Goal: Task Accomplishment & Management: Manage account settings

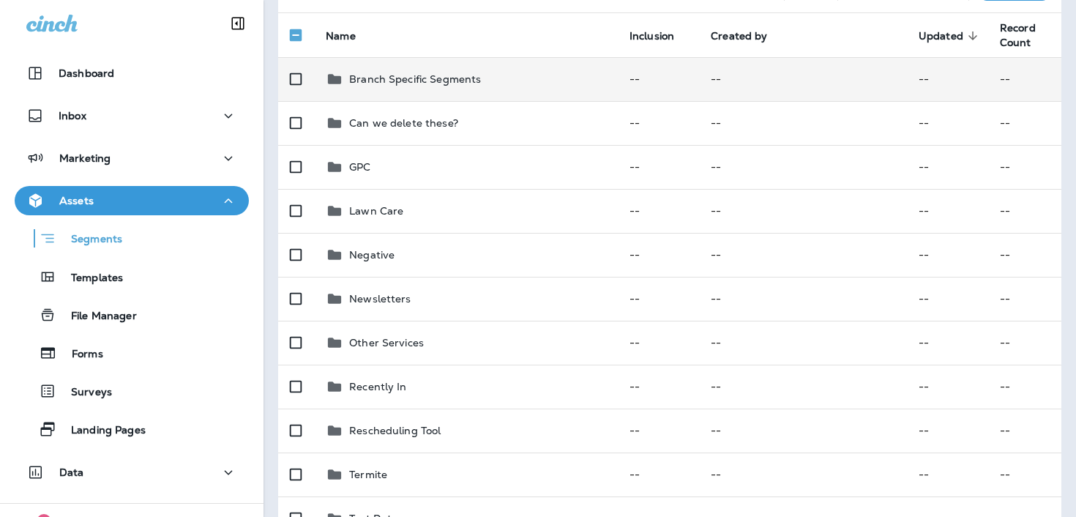
scroll to position [53, 0]
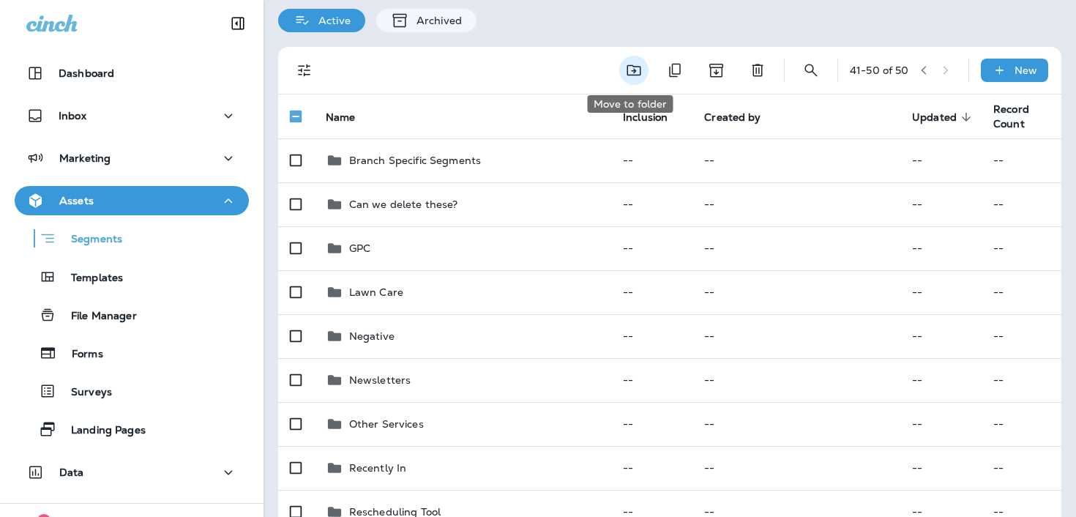
click at [631, 64] on icon "Move to folder" at bounding box center [634, 70] width 18 height 18
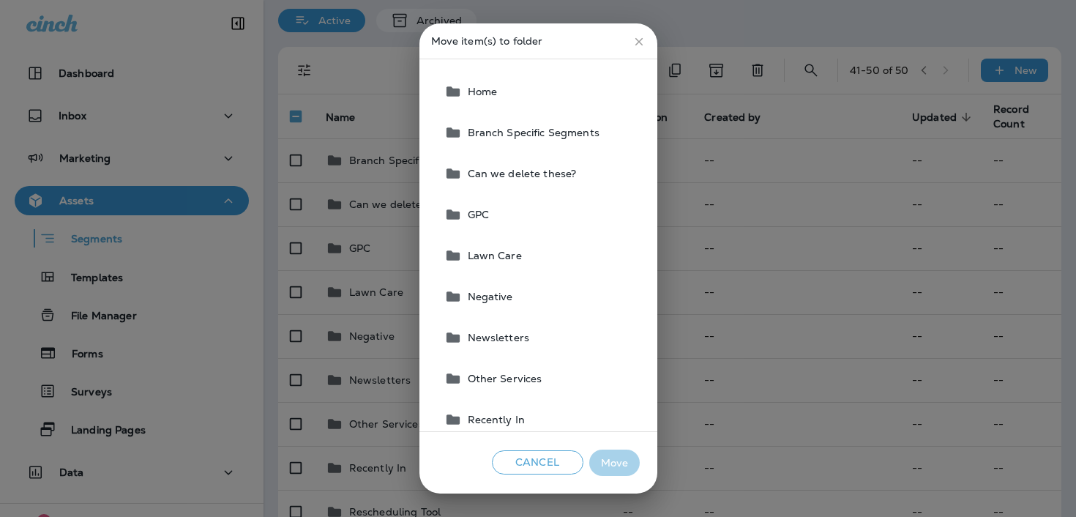
click at [530, 255] on button "Lawn Care" at bounding box center [538, 255] width 201 height 41
click at [600, 457] on button "Move" at bounding box center [614, 462] width 51 height 27
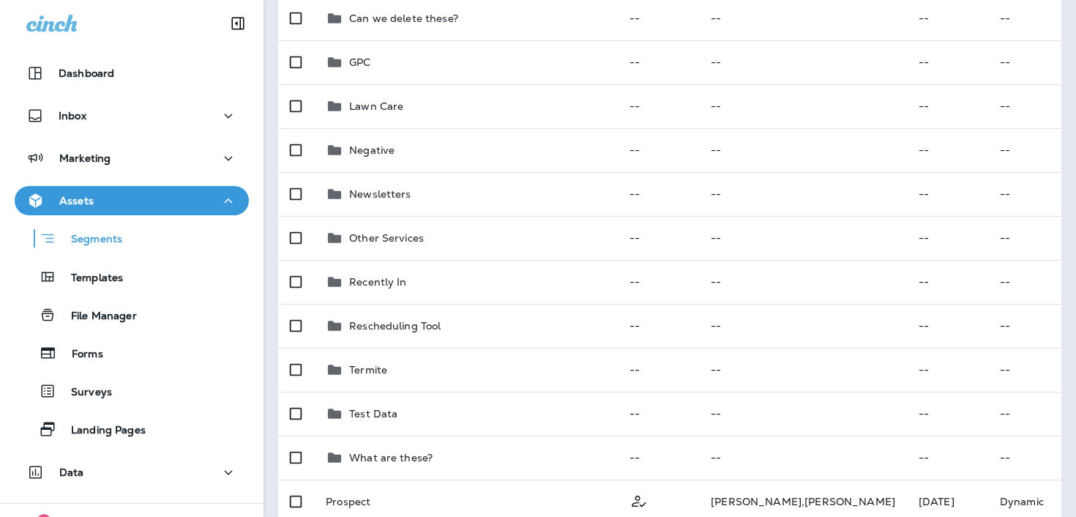
scroll to position [0, 0]
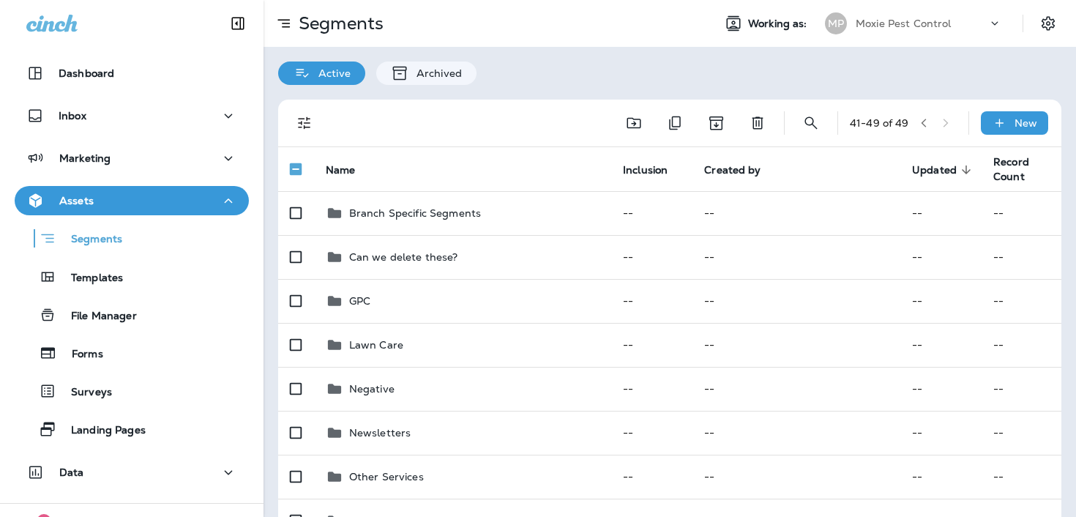
click at [643, 131] on div at bounding box center [695, 122] width 153 height 29
click at [620, 122] on button "Move to folder" at bounding box center [633, 122] width 29 height 29
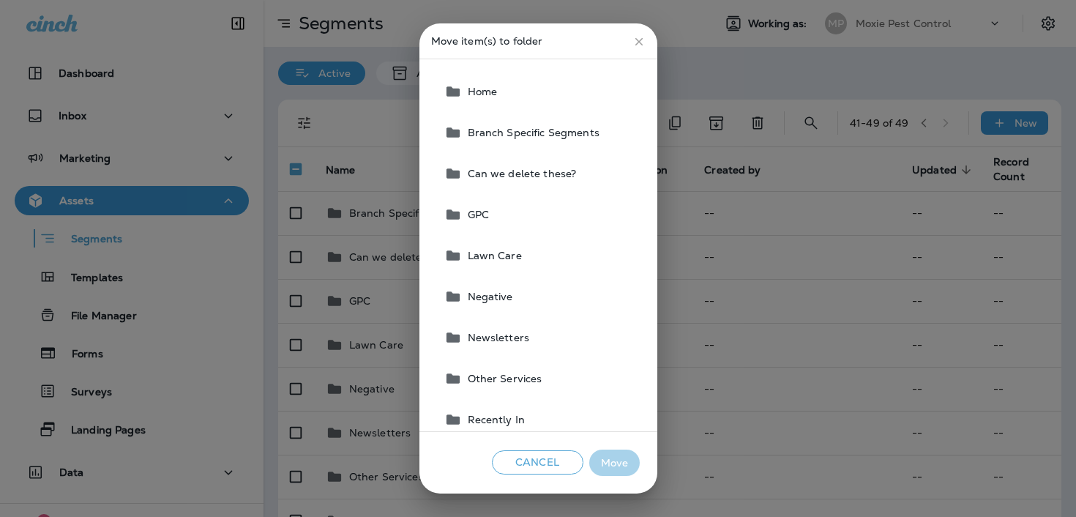
click at [558, 212] on button "GPC" at bounding box center [538, 214] width 201 height 41
click at [620, 454] on button "Move" at bounding box center [614, 462] width 51 height 27
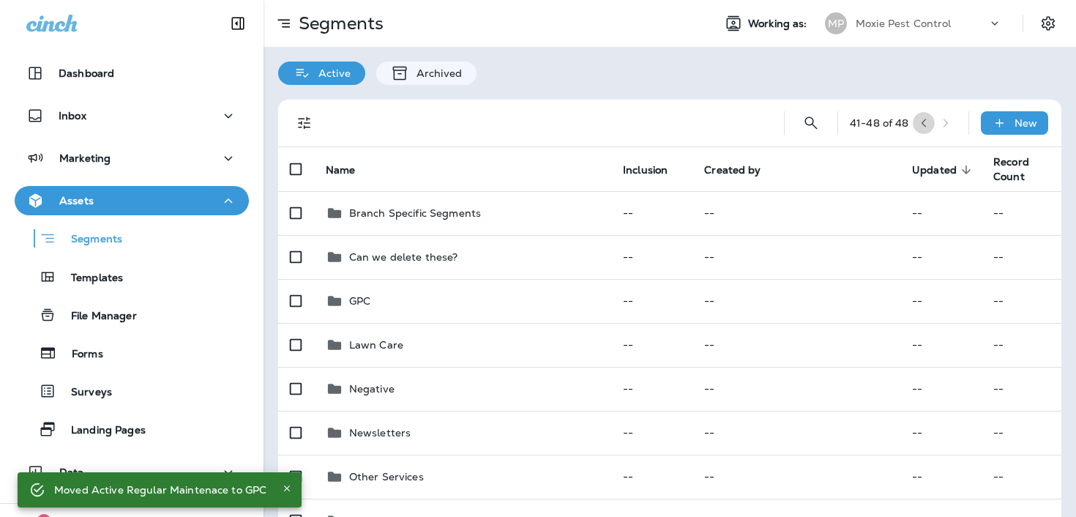
click at [928, 126] on icon "button" at bounding box center [924, 123] width 10 height 10
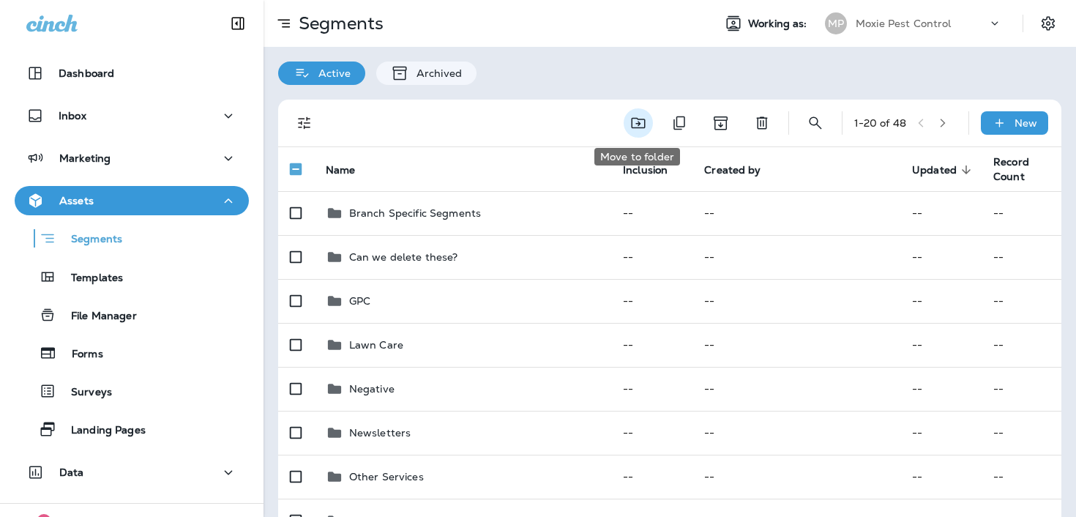
click at [640, 122] on icon "Move to folder" at bounding box center [639, 123] width 18 height 18
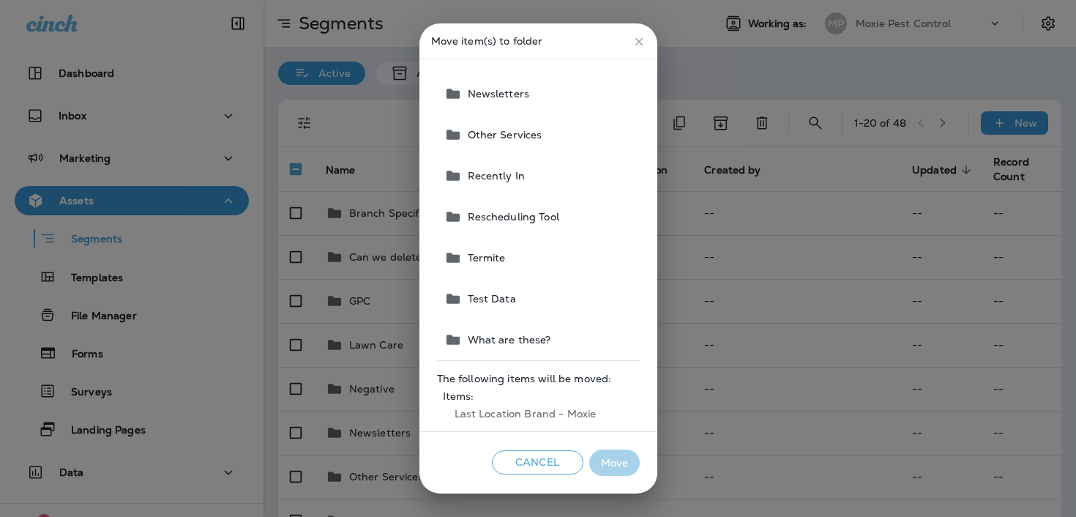
scroll to position [255, 0]
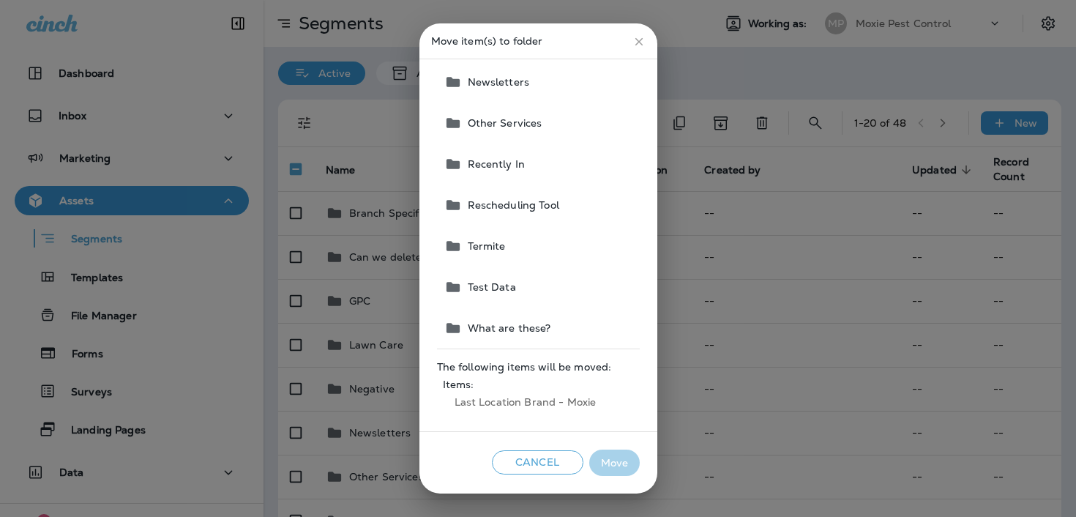
click at [545, 461] on button "Cancel" at bounding box center [537, 462] width 91 height 24
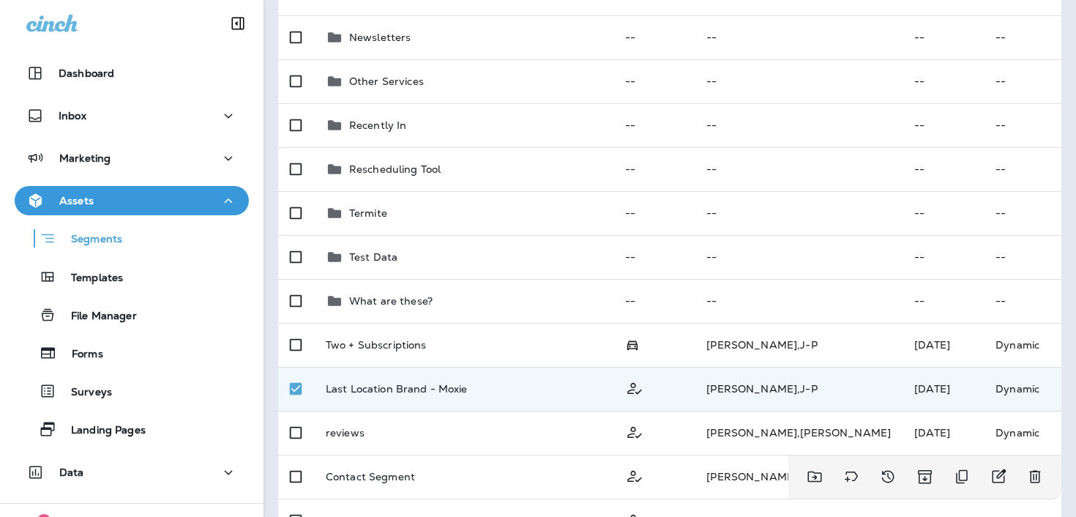
scroll to position [0, 0]
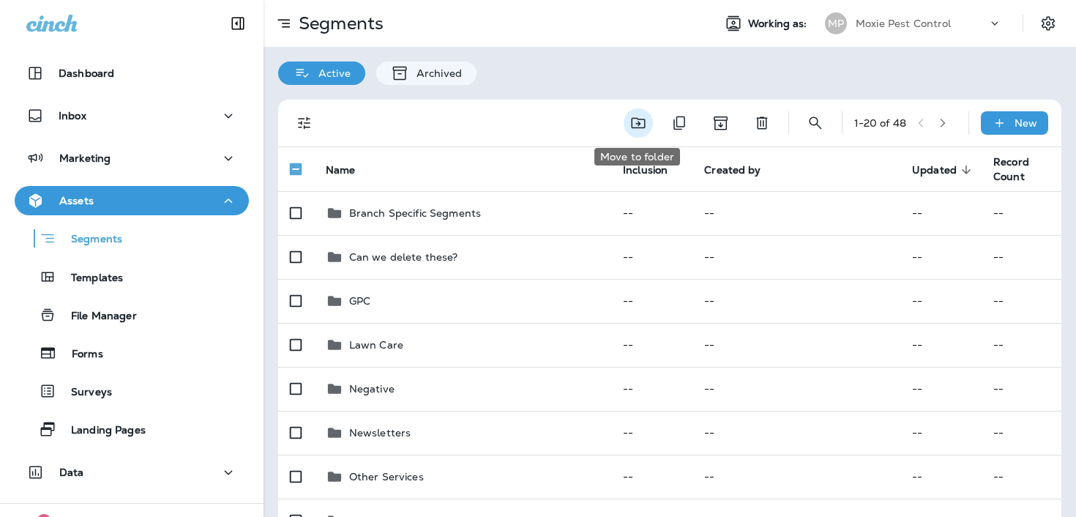
click at [646, 121] on button "Move to folder" at bounding box center [638, 122] width 29 height 29
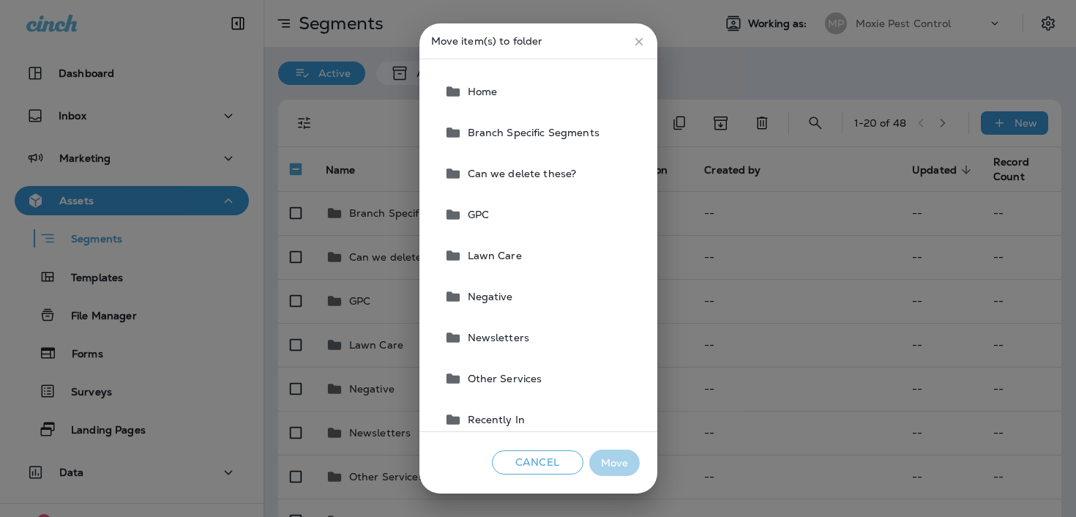
scroll to position [26, 0]
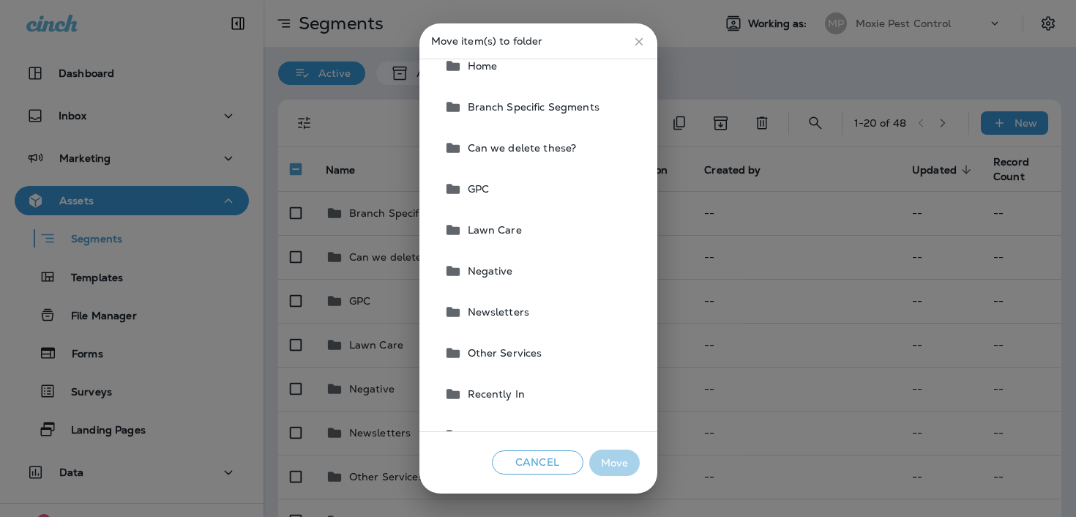
click at [593, 89] on button "Branch Specific Segments" at bounding box center [538, 106] width 201 height 41
click at [613, 471] on button "Move" at bounding box center [614, 462] width 51 height 27
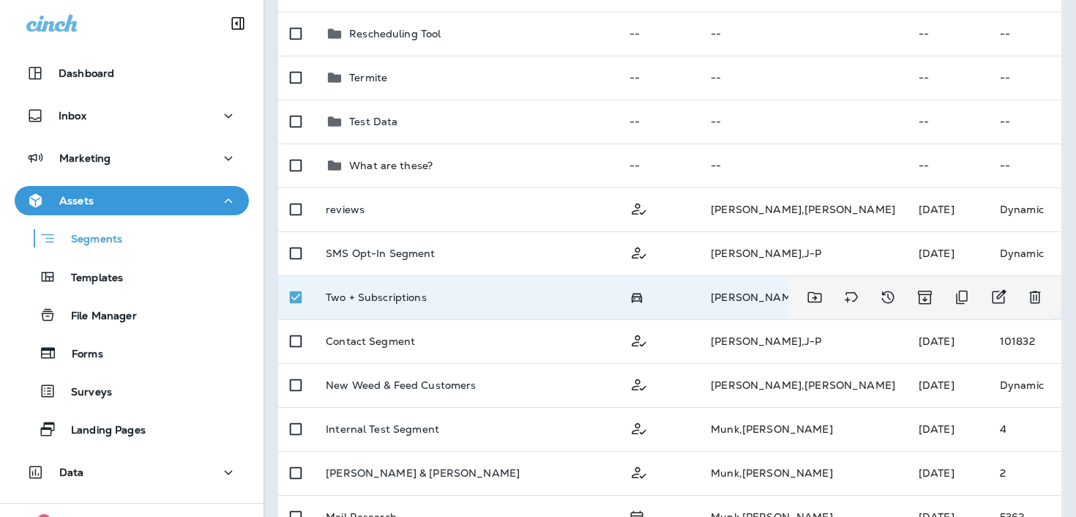
scroll to position [0, 0]
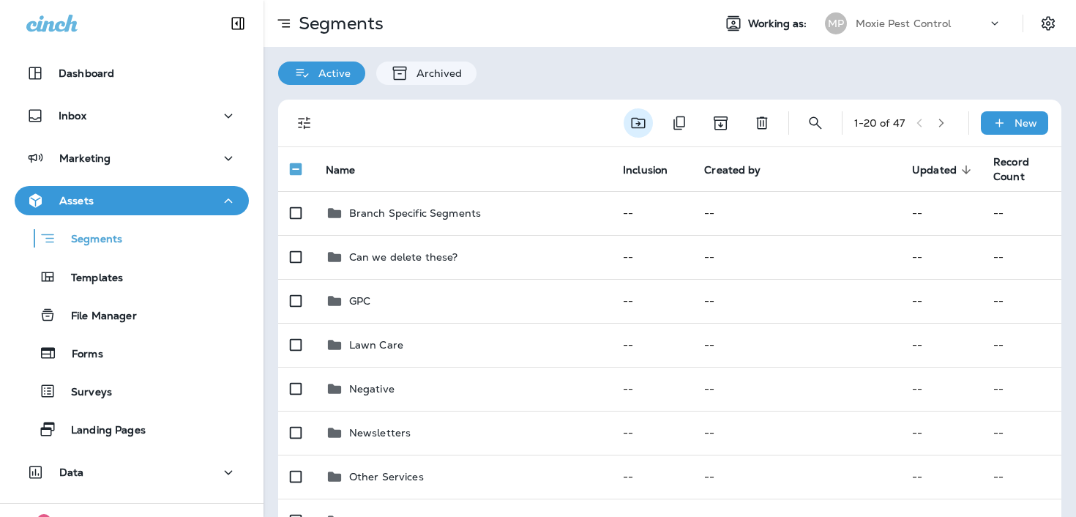
click at [647, 126] on button "Move to folder" at bounding box center [638, 122] width 29 height 29
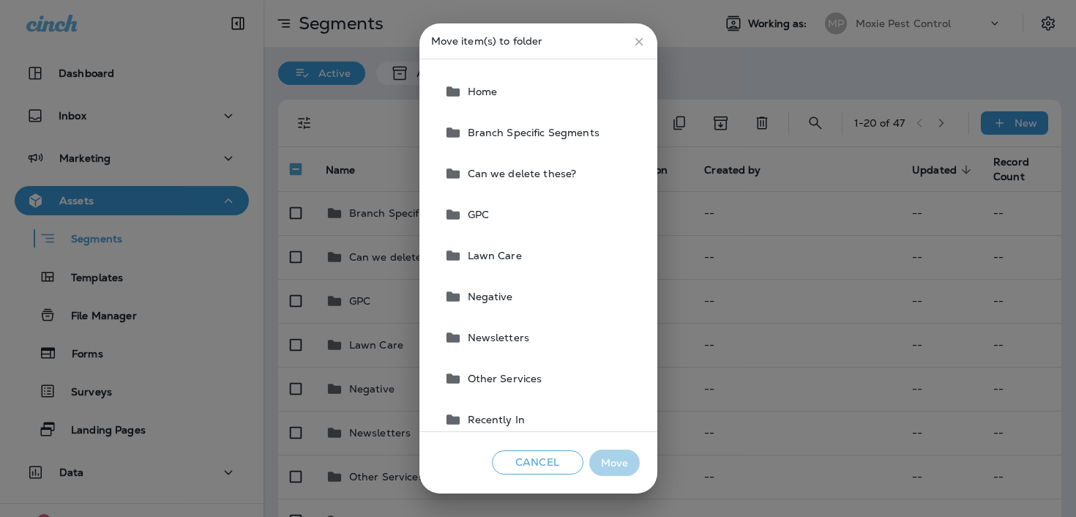
scroll to position [29, 0]
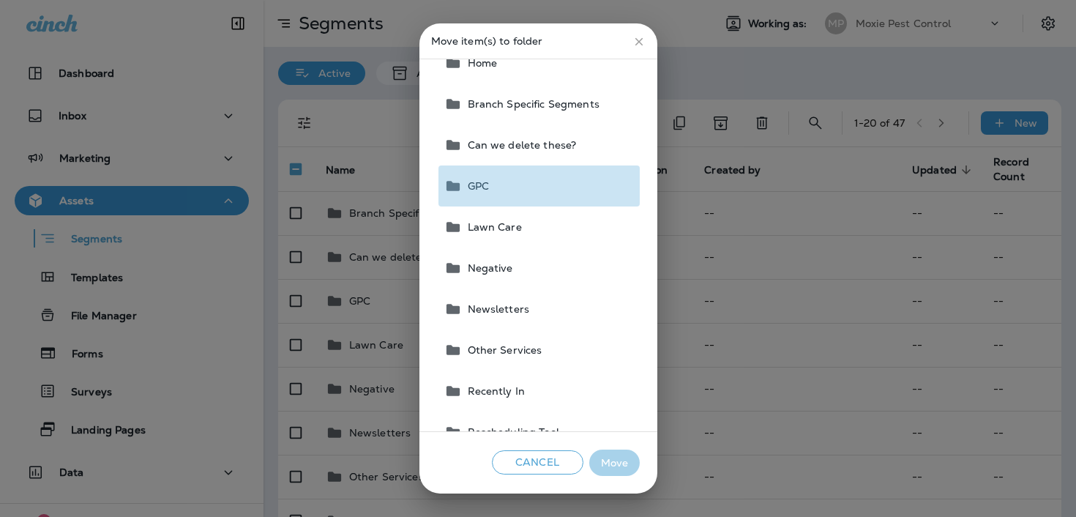
click at [578, 191] on button "GPC" at bounding box center [538, 185] width 201 height 41
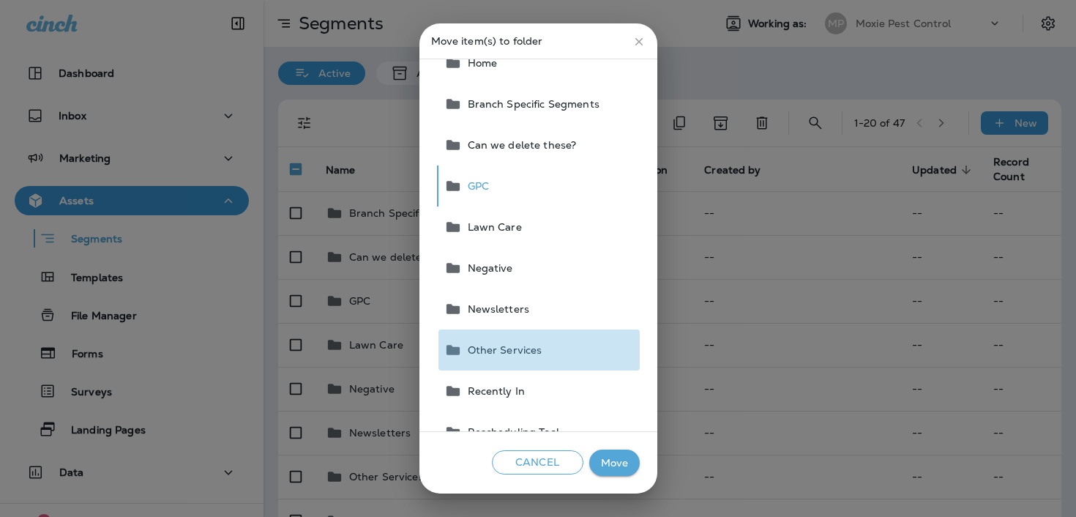
click at [530, 345] on span "Other Services" at bounding box center [502, 350] width 81 height 12
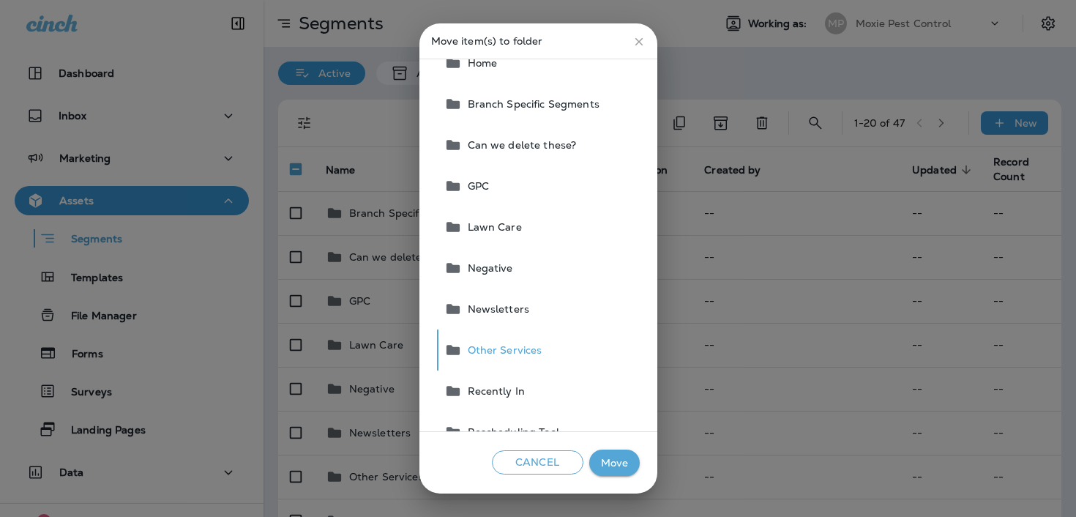
click at [609, 470] on button "Move" at bounding box center [614, 462] width 51 height 27
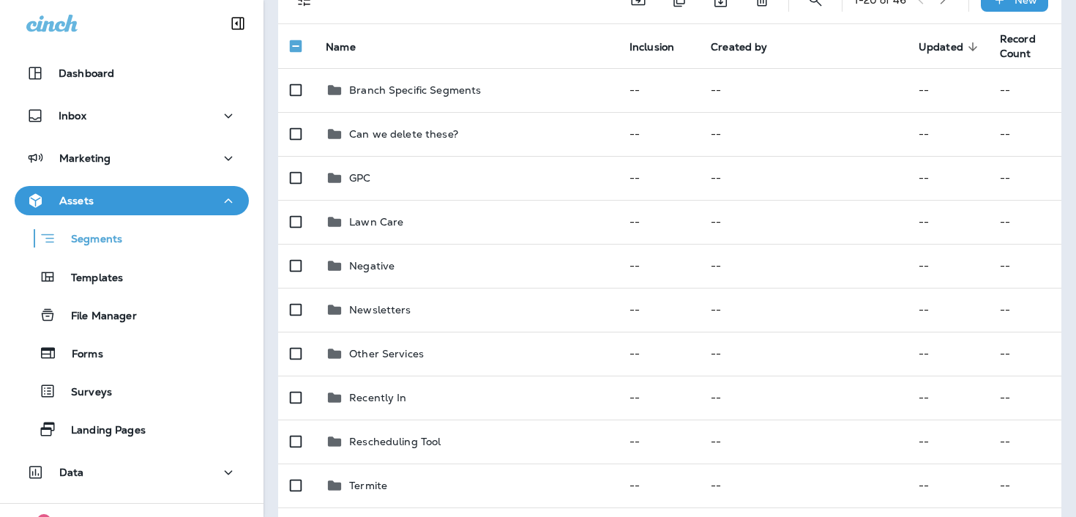
scroll to position [0, 0]
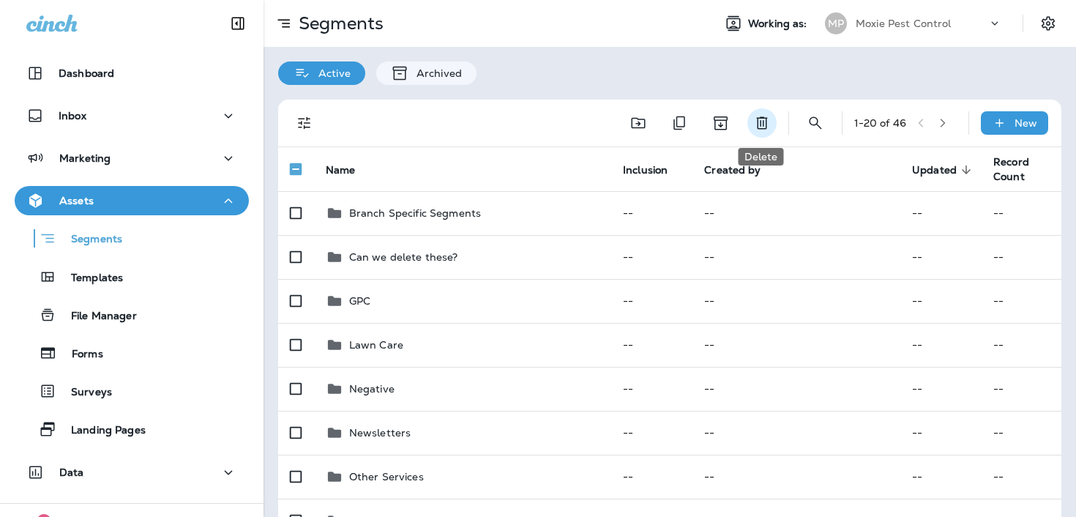
click at [768, 115] on icon "Delete" at bounding box center [762, 123] width 18 height 18
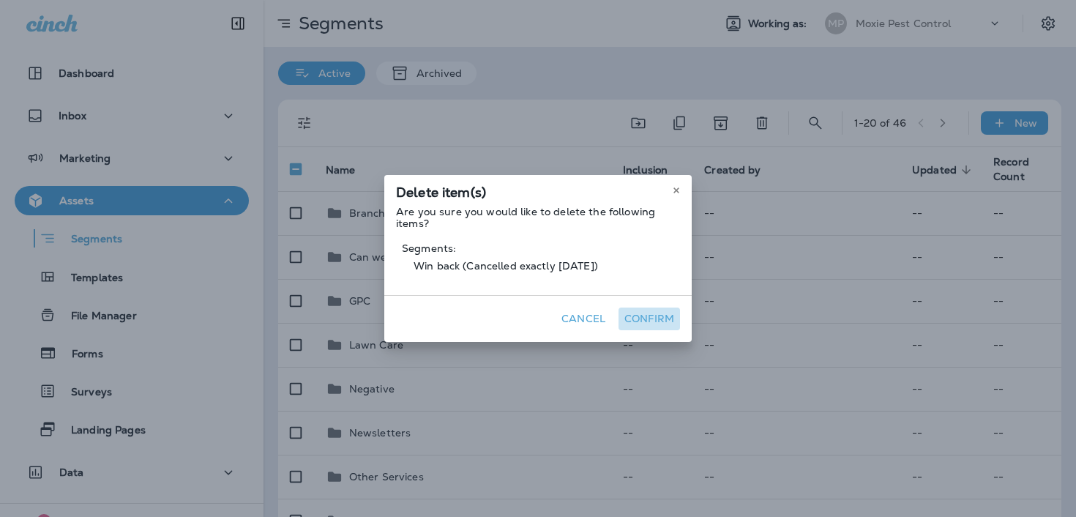
click at [660, 324] on button "Confirm" at bounding box center [649, 318] width 61 height 23
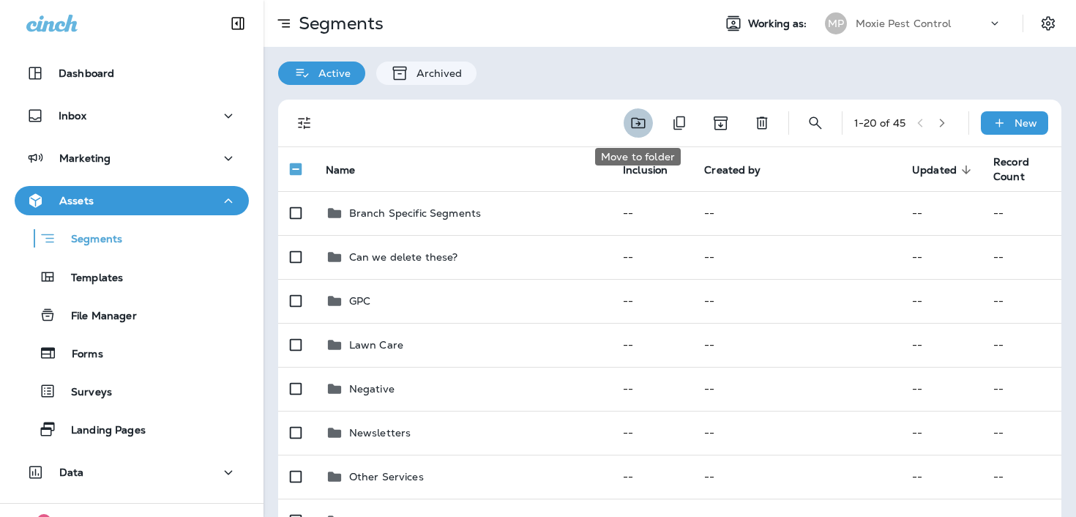
click at [641, 127] on icon "Move to folder" at bounding box center [639, 123] width 18 height 18
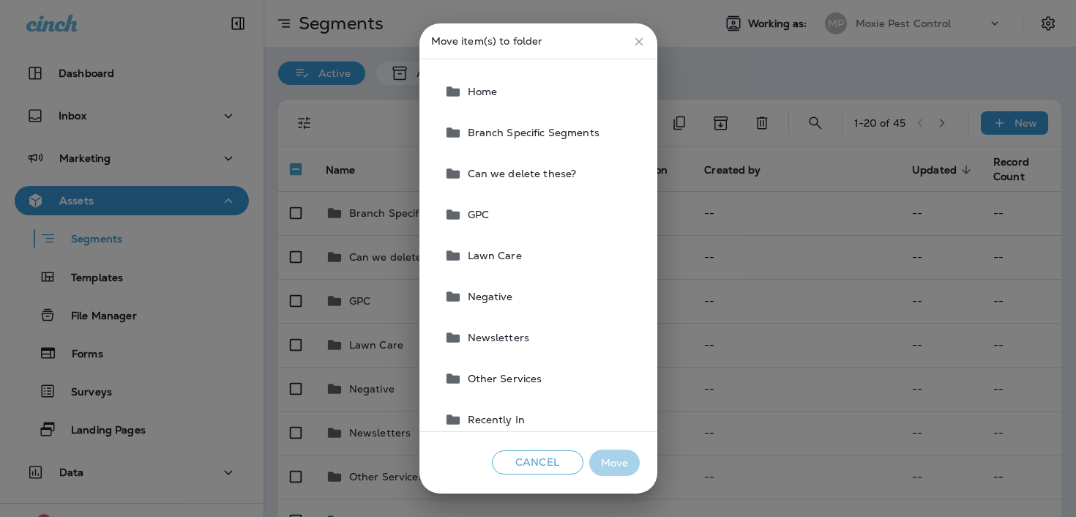
click at [564, 256] on button "Lawn Care" at bounding box center [538, 255] width 201 height 41
click at [605, 459] on button "Move" at bounding box center [614, 462] width 51 height 27
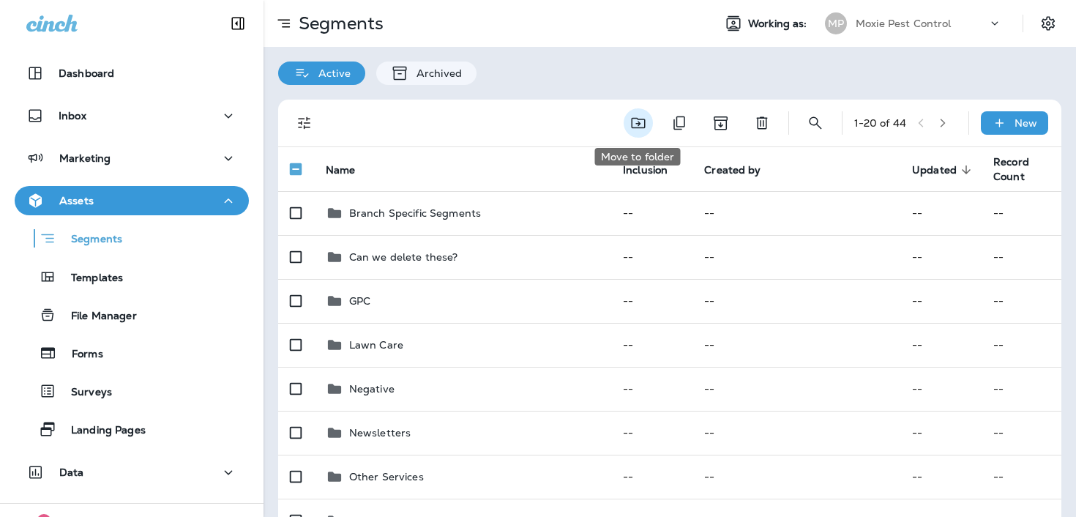
click at [628, 133] on button "Move to folder" at bounding box center [638, 122] width 29 height 29
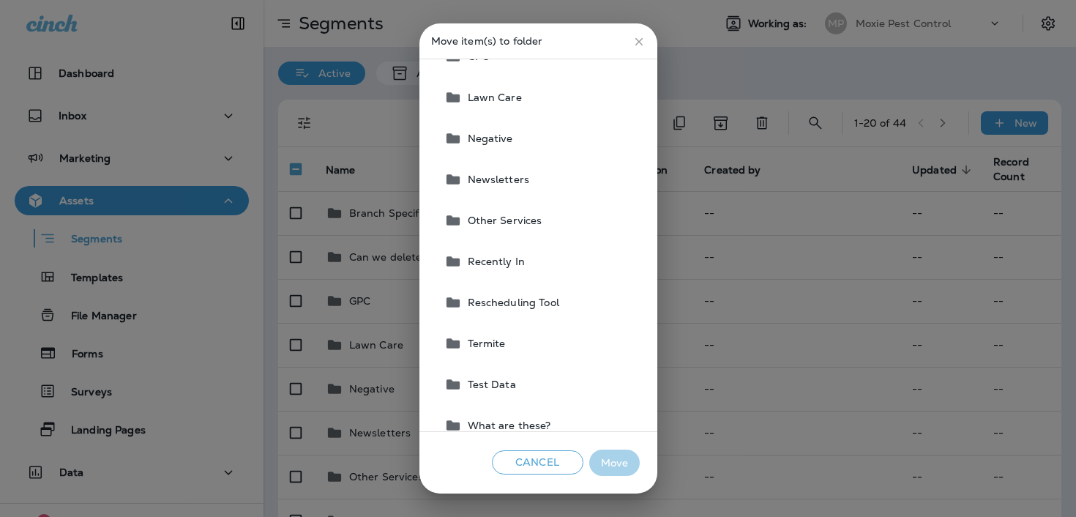
scroll to position [159, 0]
click at [550, 224] on button "Other Services" at bounding box center [538, 219] width 201 height 41
click at [618, 464] on button "Move" at bounding box center [614, 462] width 51 height 27
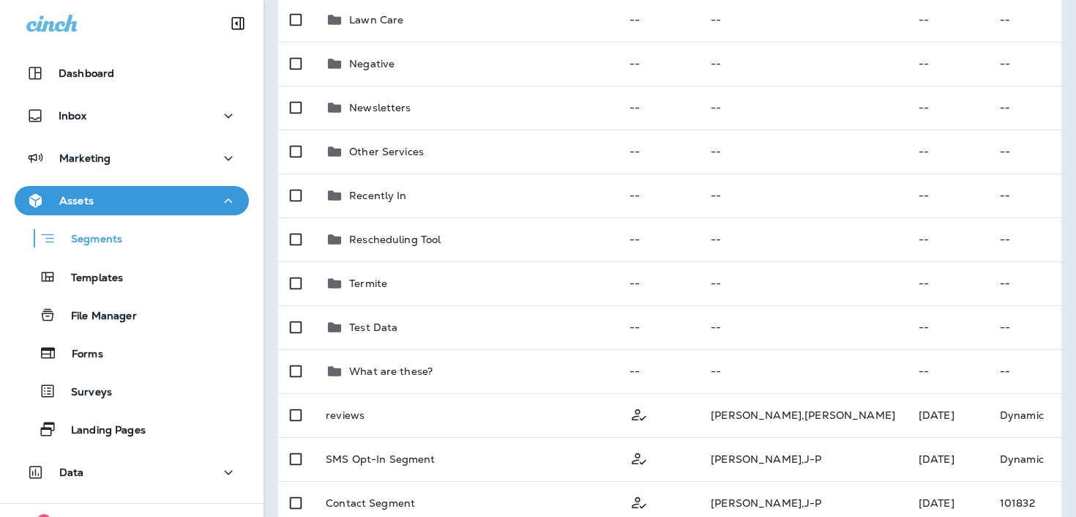
scroll to position [0, 0]
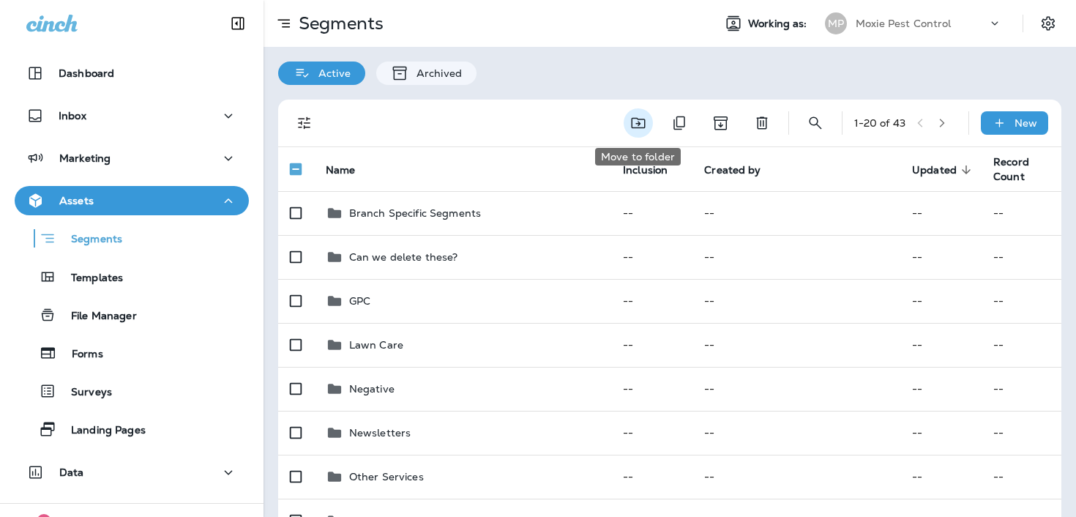
click at [643, 124] on icon "Move to folder" at bounding box center [638, 123] width 14 height 11
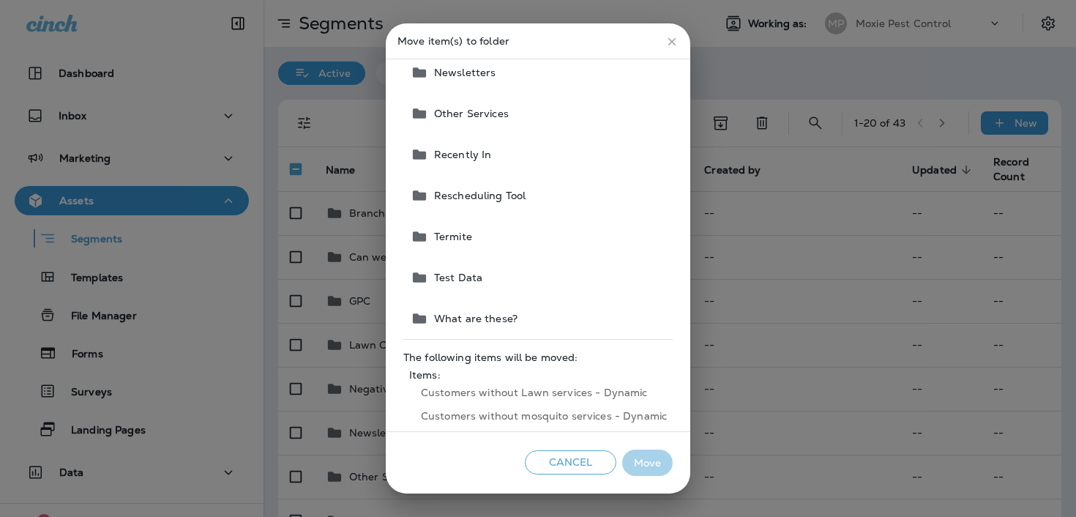
scroll to position [291, 0]
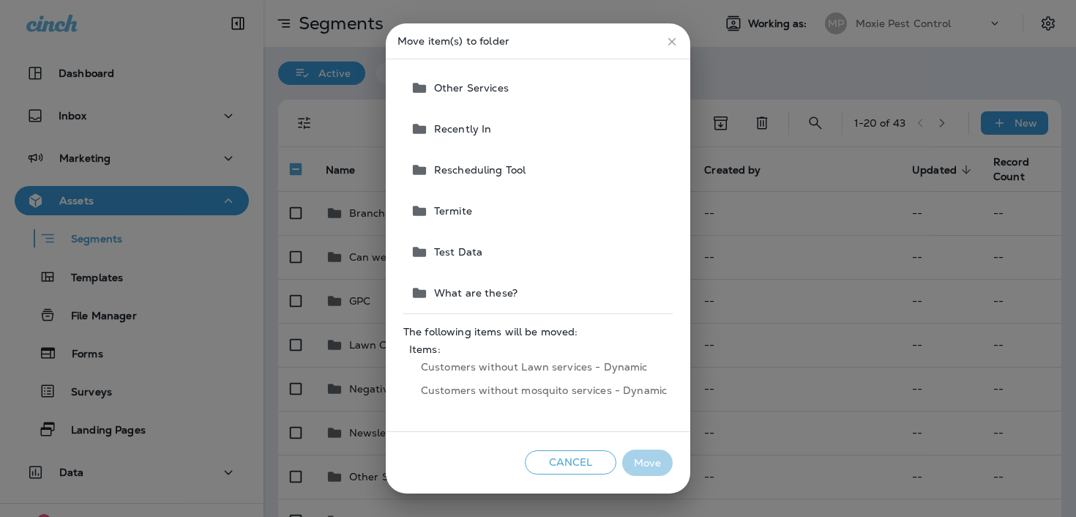
click at [576, 463] on button "Cancel" at bounding box center [570, 462] width 91 height 24
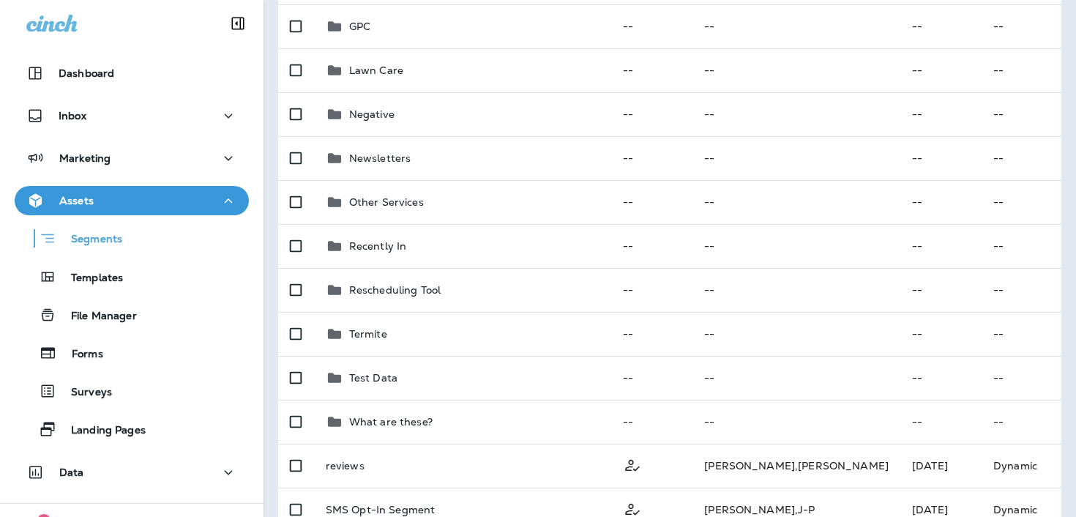
scroll to position [0, 0]
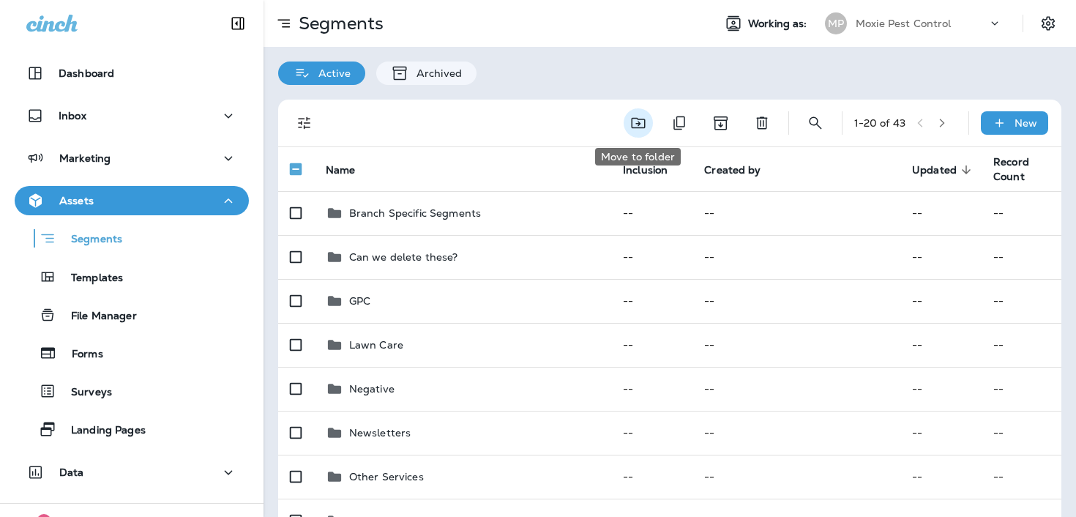
click at [651, 127] on button "Move to folder" at bounding box center [638, 122] width 29 height 29
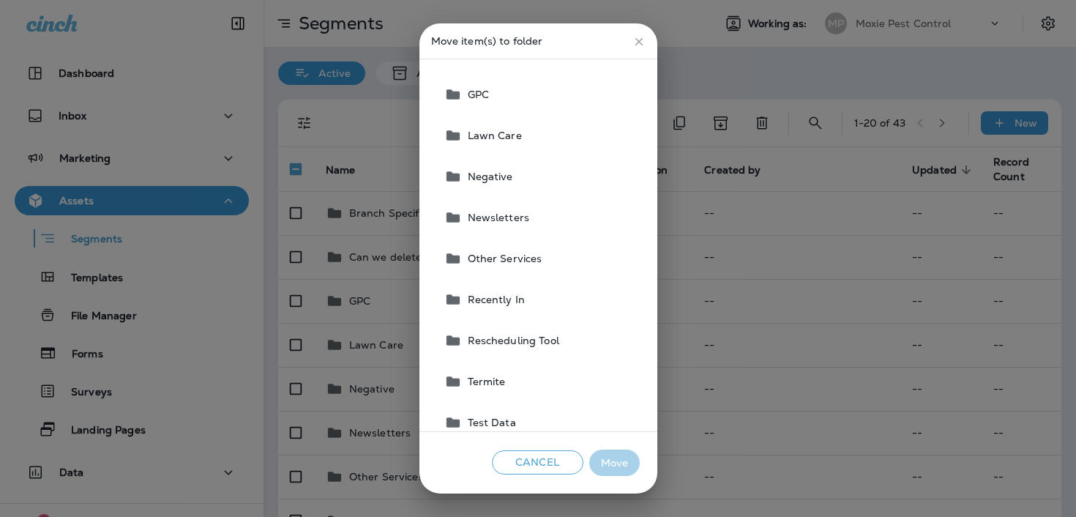
scroll to position [144, 0]
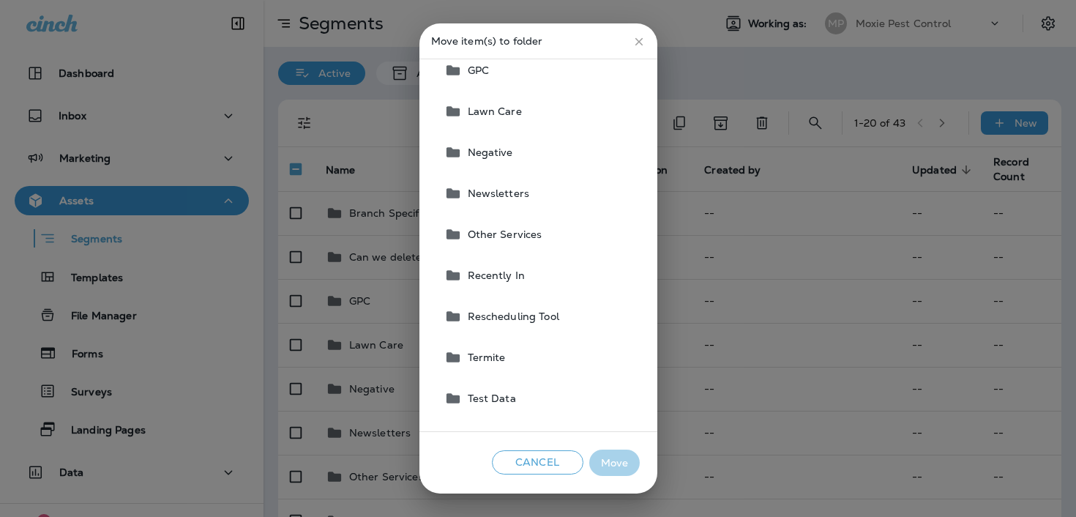
click at [542, 357] on button "Termite" at bounding box center [538, 357] width 201 height 41
click at [613, 465] on button "Move" at bounding box center [614, 462] width 51 height 27
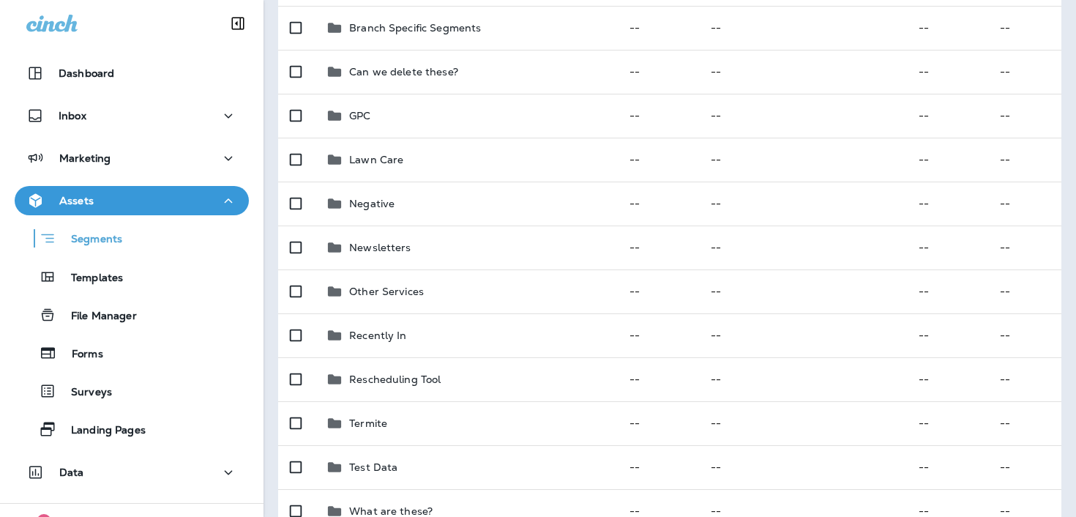
scroll to position [0, 0]
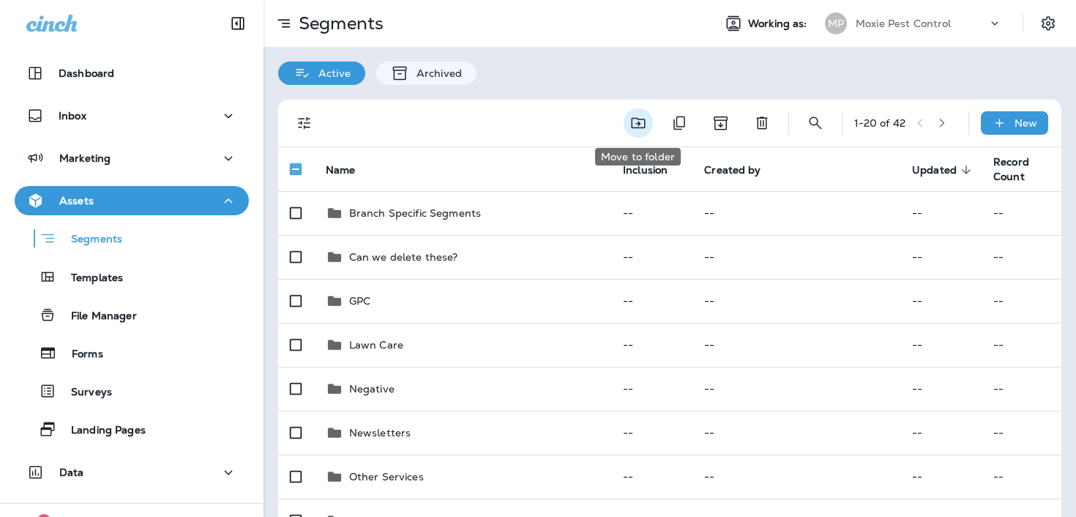
click at [632, 122] on icon "Move to folder" at bounding box center [639, 123] width 18 height 18
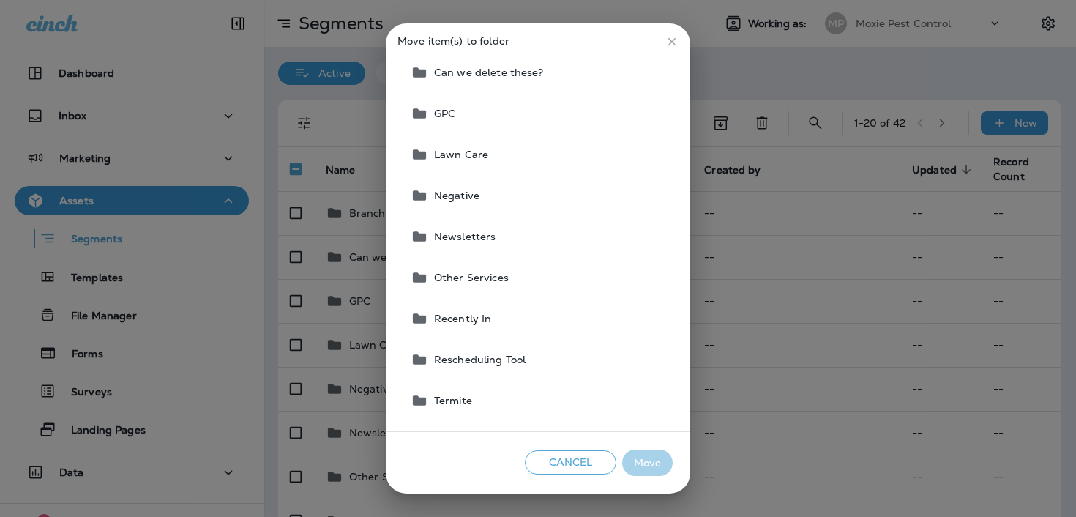
scroll to position [94, 0]
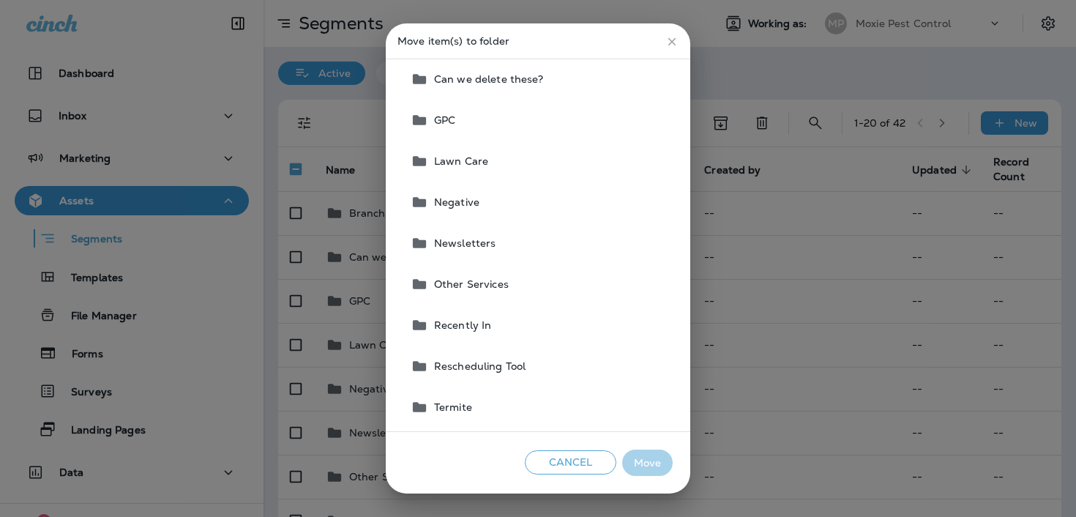
click at [498, 285] on span "Other Services" at bounding box center [468, 284] width 81 height 12
click at [642, 457] on button "Move" at bounding box center [647, 462] width 51 height 27
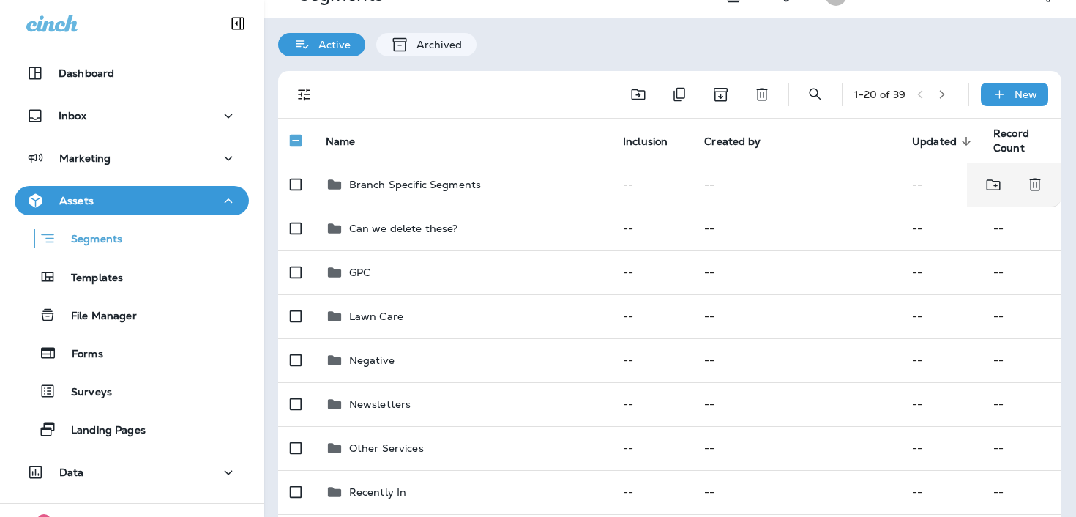
scroll to position [0, 0]
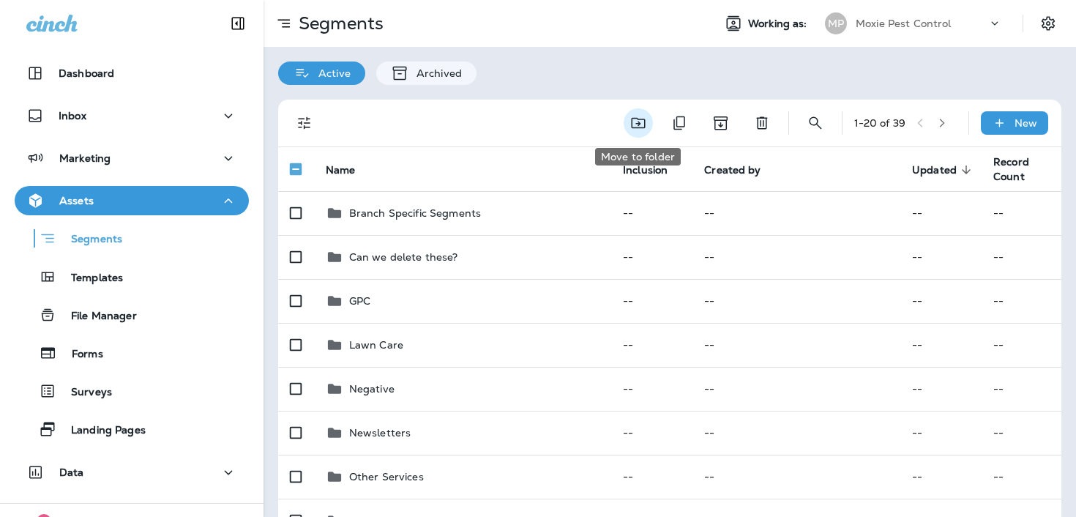
click at [635, 123] on icon "Move to folder" at bounding box center [638, 123] width 14 height 11
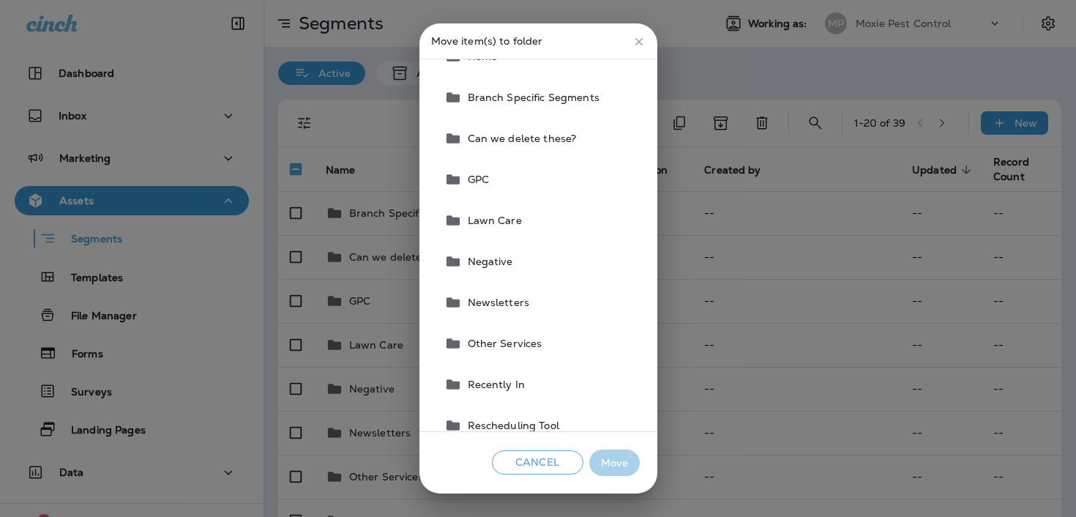
scroll to position [42, 0]
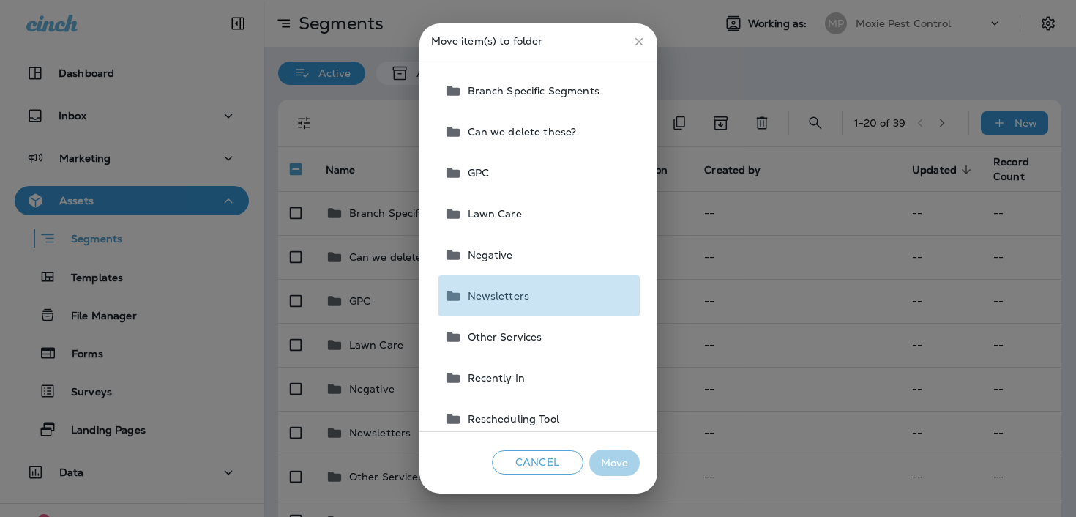
click at [553, 300] on button "Newsletters" at bounding box center [538, 295] width 201 height 41
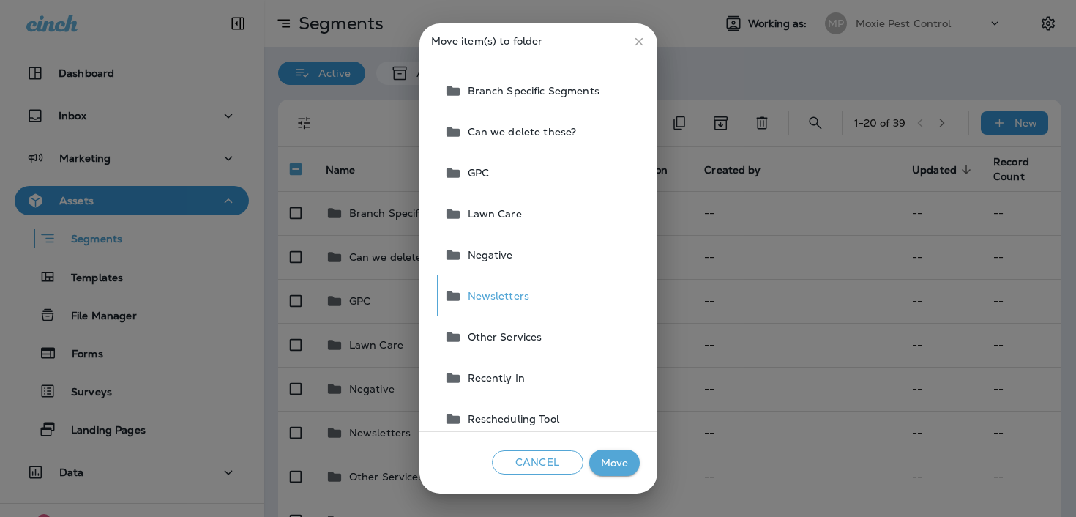
click at [608, 464] on button "Move" at bounding box center [614, 462] width 51 height 27
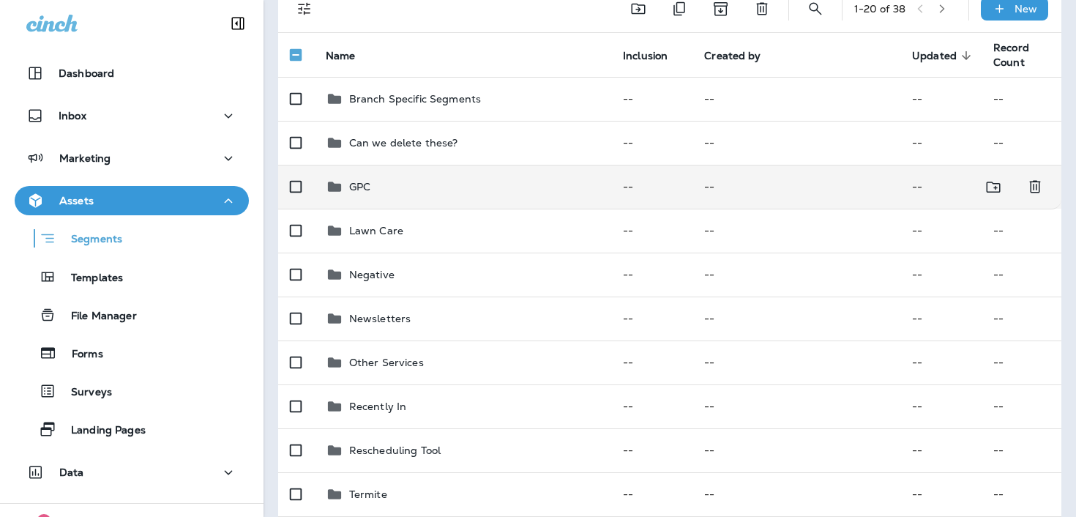
scroll to position [0, 0]
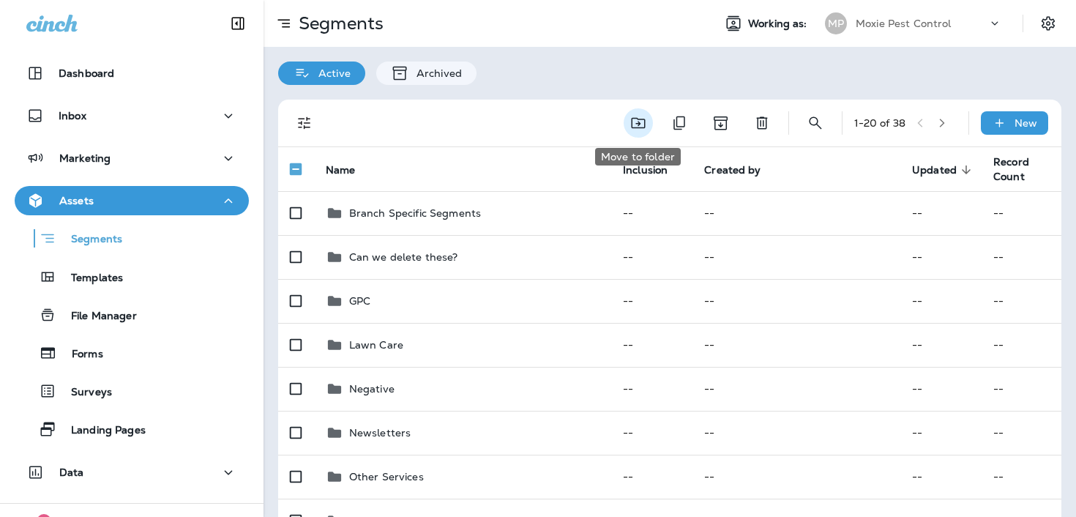
click at [632, 116] on icon "Move to folder" at bounding box center [639, 123] width 18 height 18
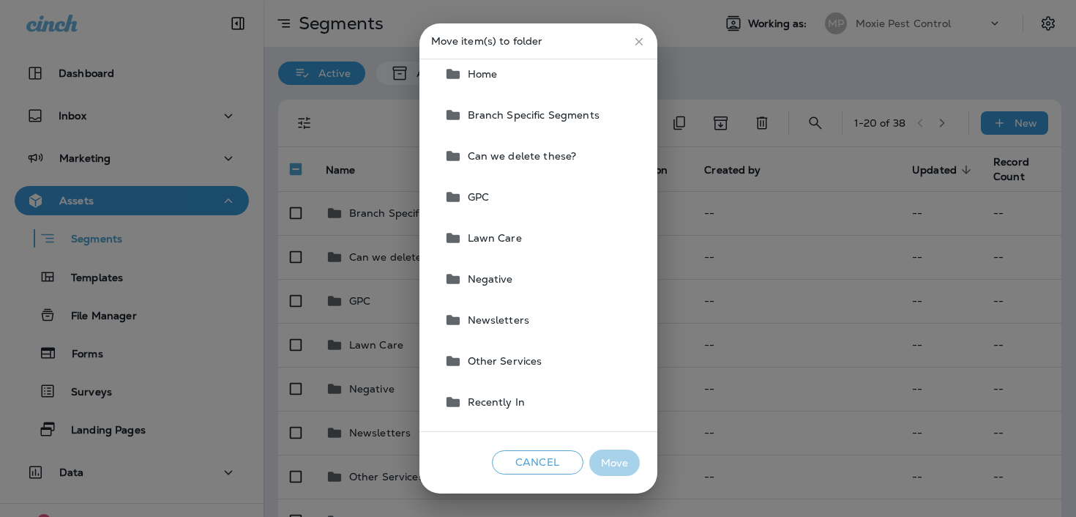
scroll to position [20, 0]
click at [526, 235] on button "Lawn Care" at bounding box center [538, 235] width 201 height 41
click at [612, 459] on button "Move" at bounding box center [614, 462] width 51 height 27
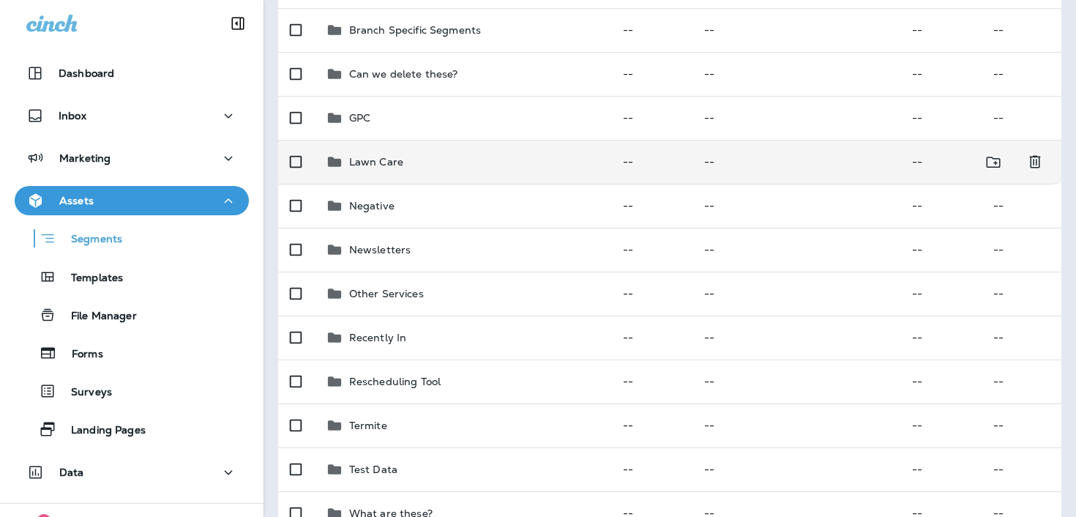
scroll to position [0, 0]
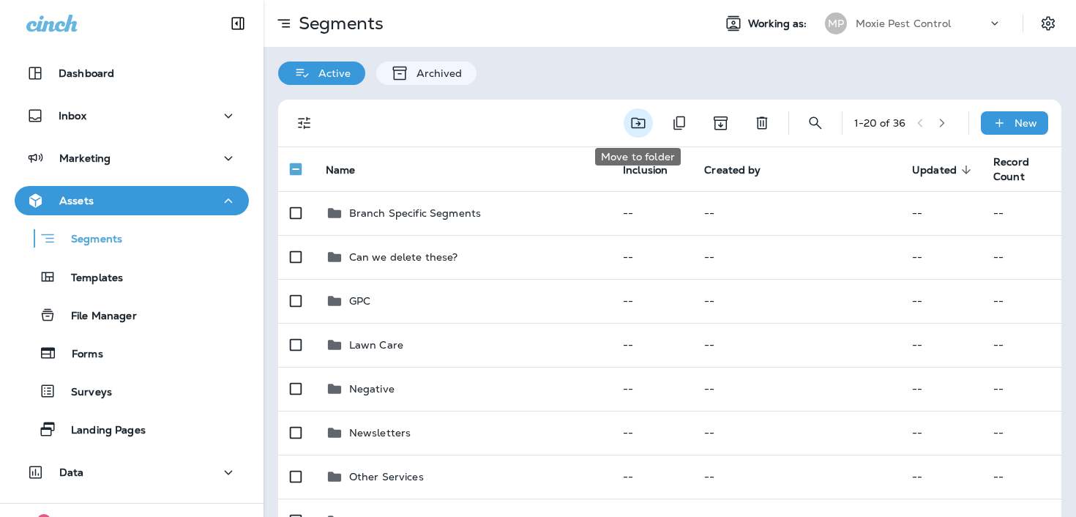
click at [643, 121] on icon "Move to folder" at bounding box center [638, 123] width 14 height 11
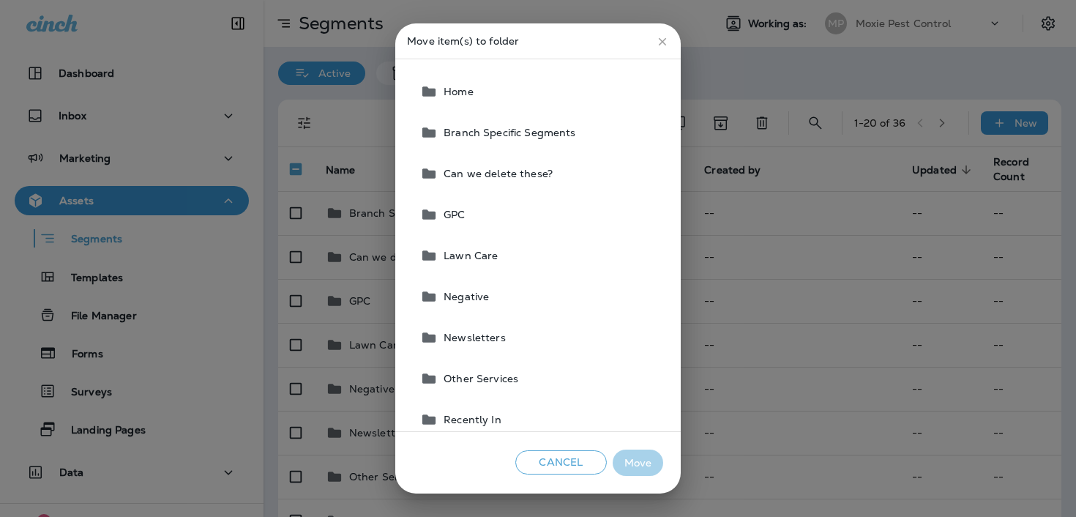
click at [538, 258] on button "Lawn Care" at bounding box center [538, 255] width 249 height 41
click at [634, 454] on button "Move" at bounding box center [638, 462] width 51 height 27
click at [632, 466] on button "Move" at bounding box center [638, 462] width 51 height 27
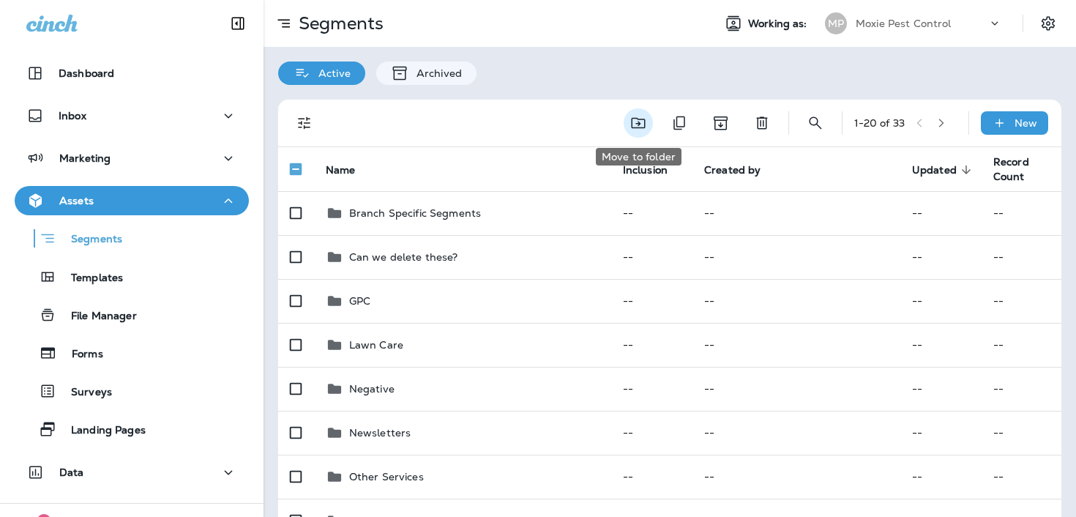
click at [638, 116] on icon "Move to folder" at bounding box center [639, 123] width 18 height 18
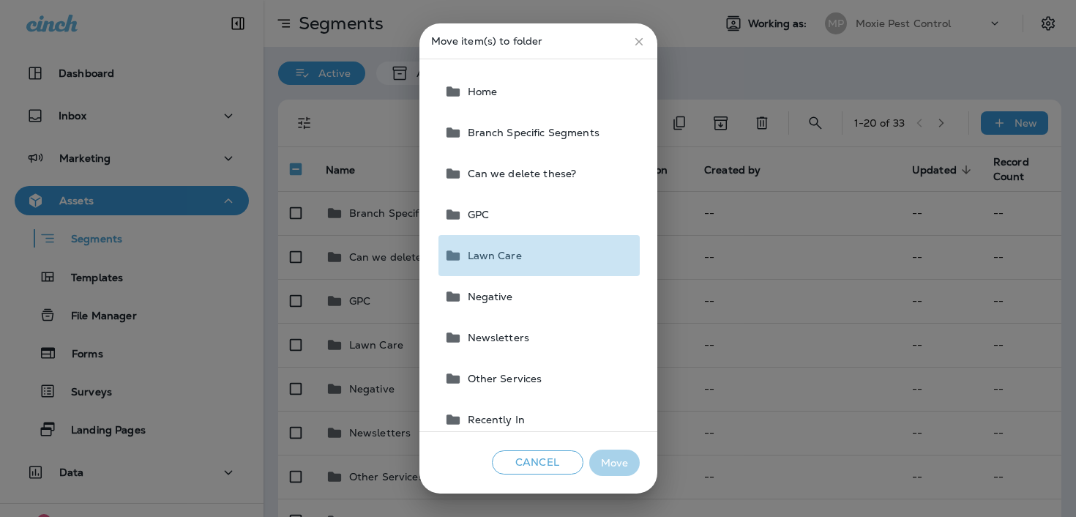
click at [541, 254] on button "Lawn Care" at bounding box center [538, 255] width 201 height 41
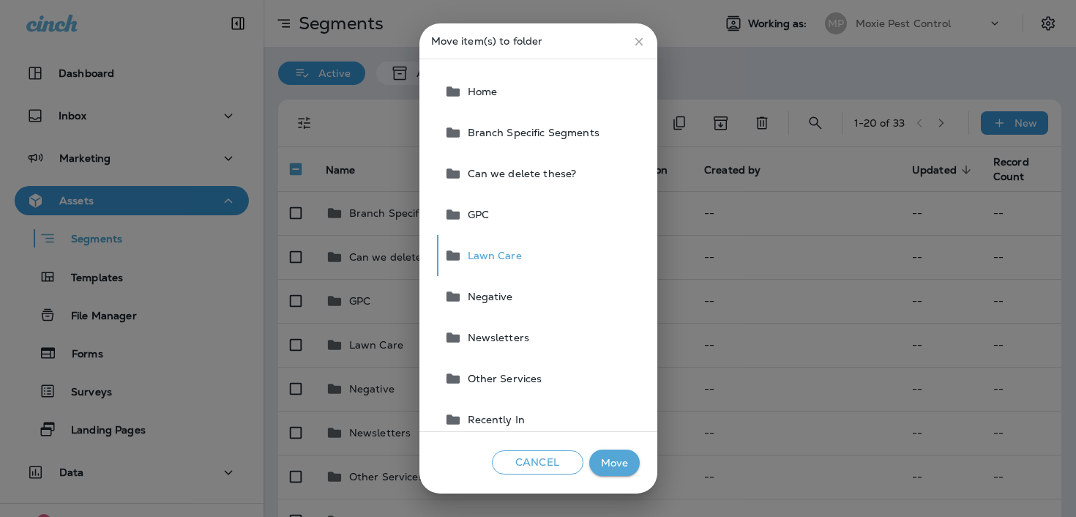
click at [603, 457] on button "Move" at bounding box center [614, 462] width 51 height 27
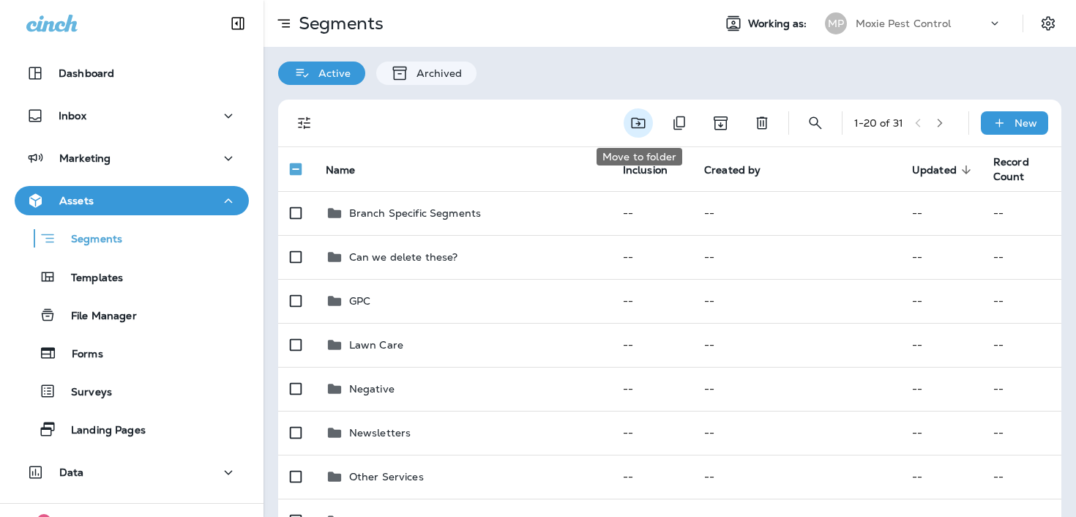
click at [638, 125] on icon "Move to folder" at bounding box center [638, 123] width 14 height 11
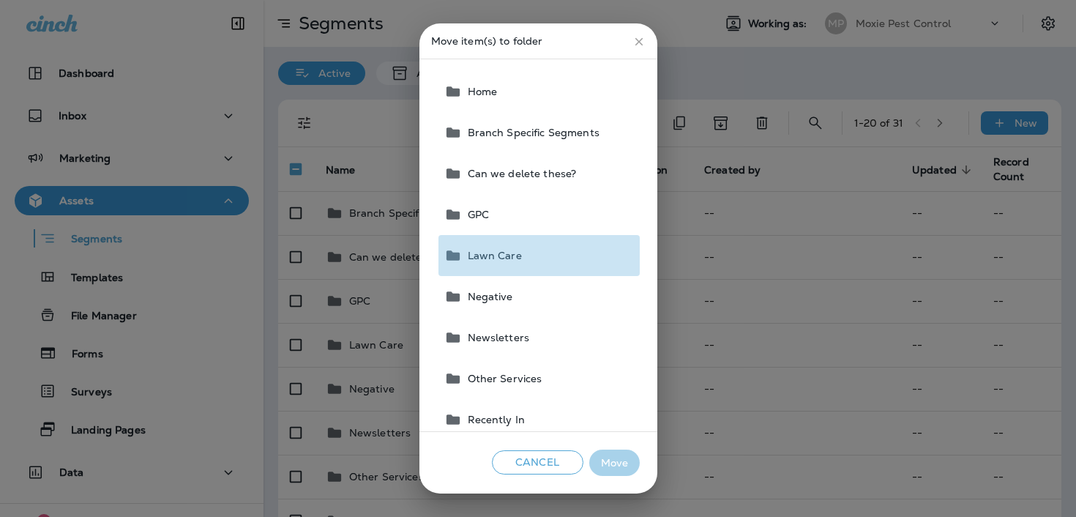
click at [533, 254] on button "Lawn Care" at bounding box center [538, 255] width 201 height 41
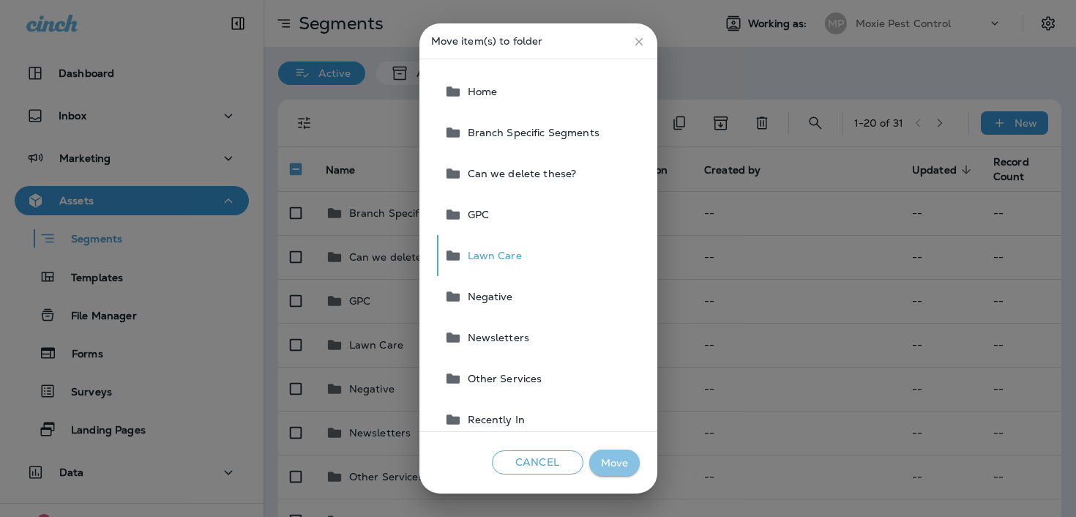
click at [605, 452] on button "Move" at bounding box center [614, 462] width 51 height 27
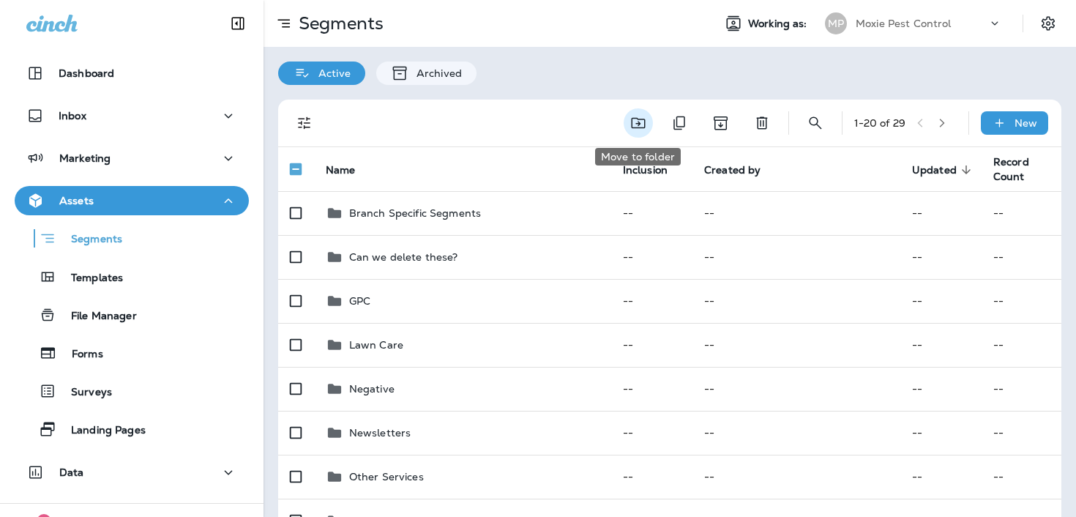
click at [632, 122] on icon "Move to folder" at bounding box center [639, 123] width 18 height 18
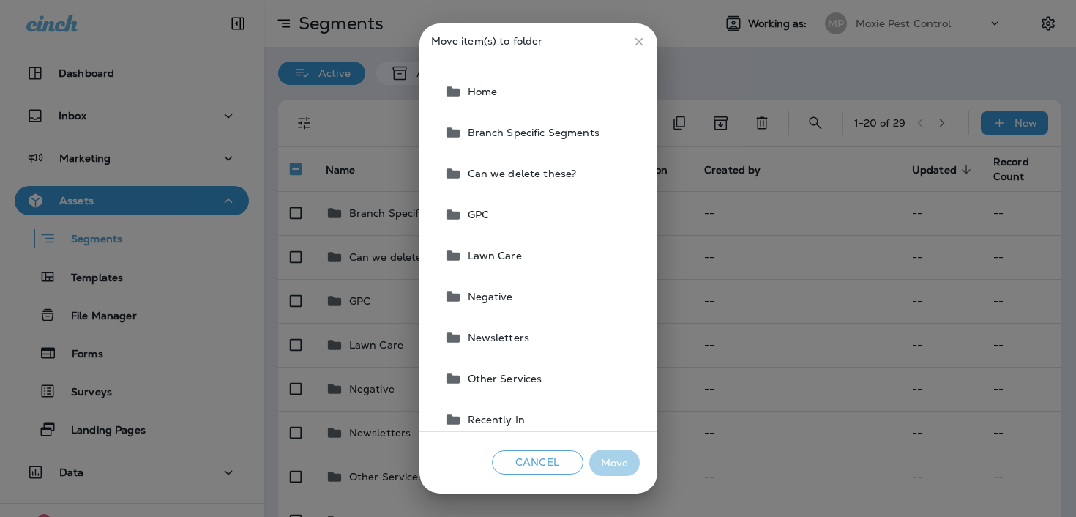
click at [532, 261] on button "Lawn Care" at bounding box center [538, 255] width 201 height 41
click at [613, 459] on button "Move" at bounding box center [614, 462] width 51 height 27
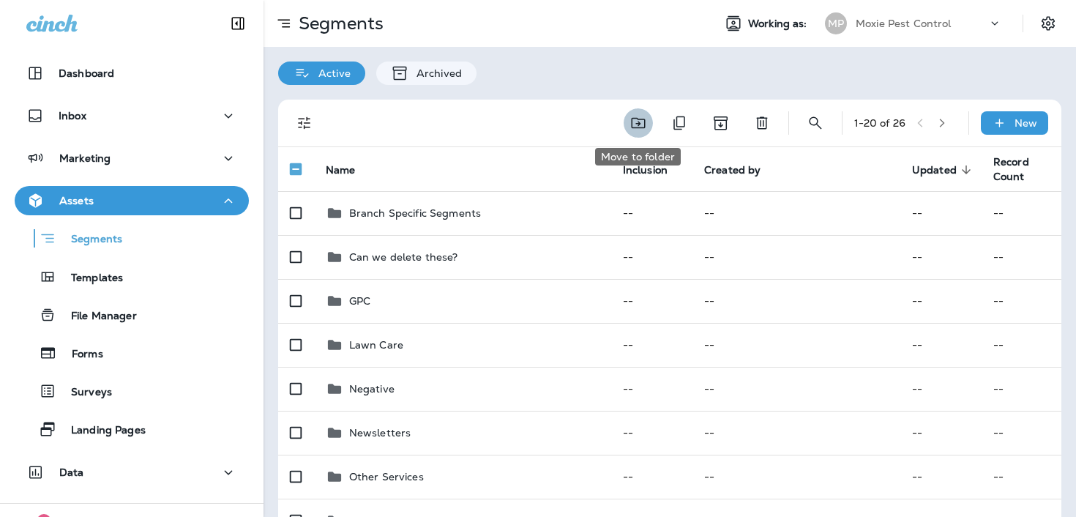
click at [649, 115] on button "Move to folder" at bounding box center [638, 122] width 29 height 29
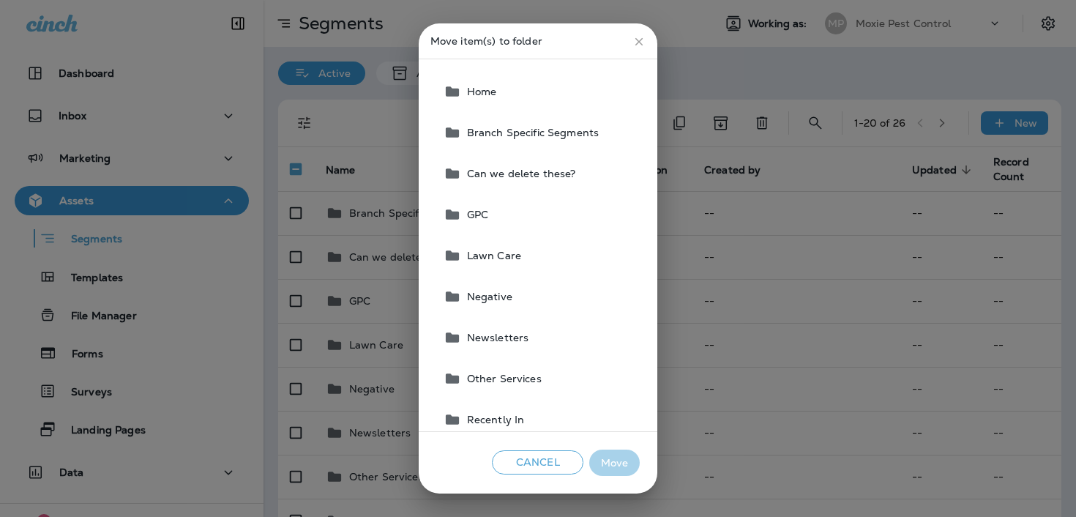
click at [542, 225] on button "GPC" at bounding box center [539, 214] width 202 height 41
click at [619, 468] on button "Move" at bounding box center [614, 462] width 51 height 27
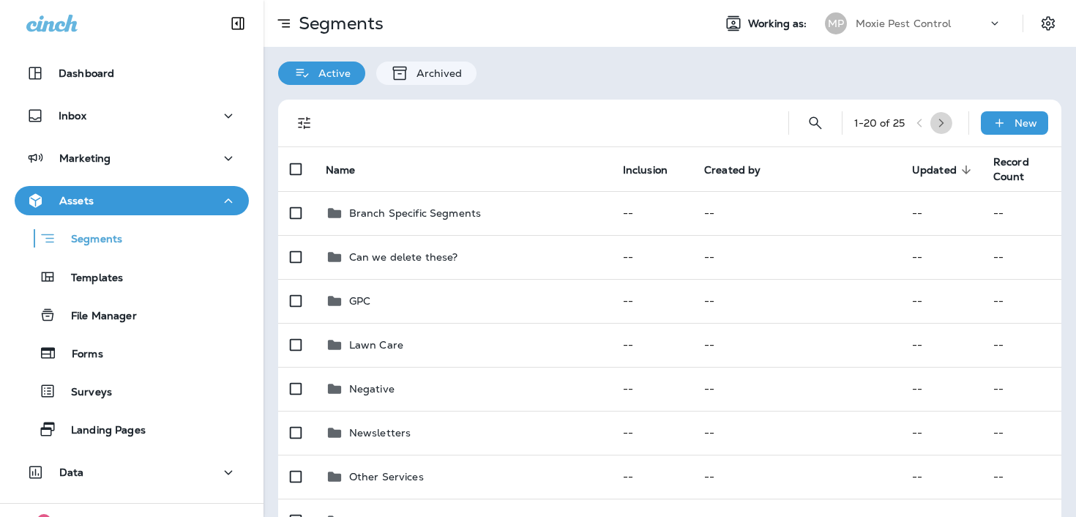
click at [945, 128] on button "button" at bounding box center [941, 123] width 22 height 22
click at [995, 120] on icon at bounding box center [999, 123] width 15 height 15
click at [960, 196] on p "New folder" at bounding box center [962, 193] width 61 height 12
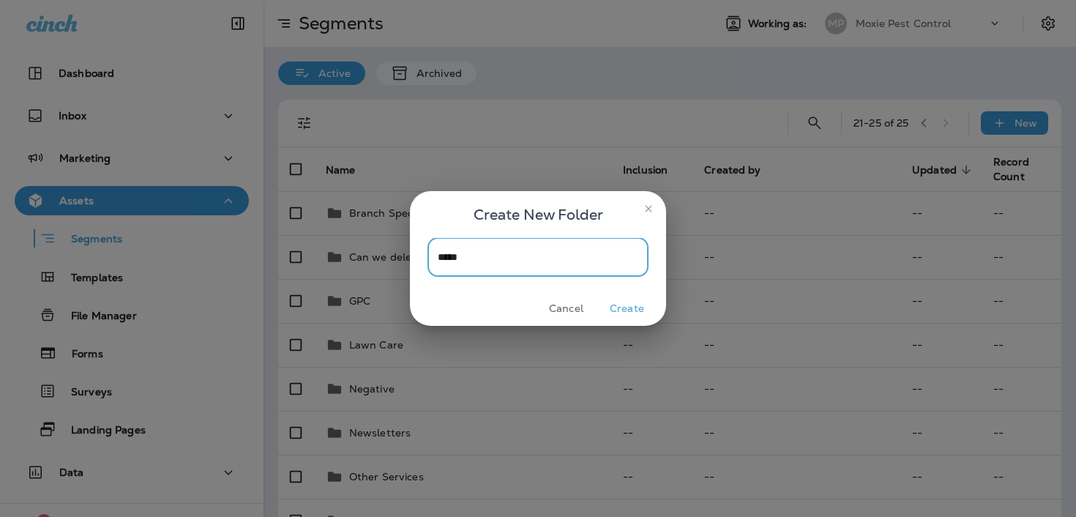
type input "*****"
click at [635, 301] on button "Create" at bounding box center [626, 308] width 55 height 23
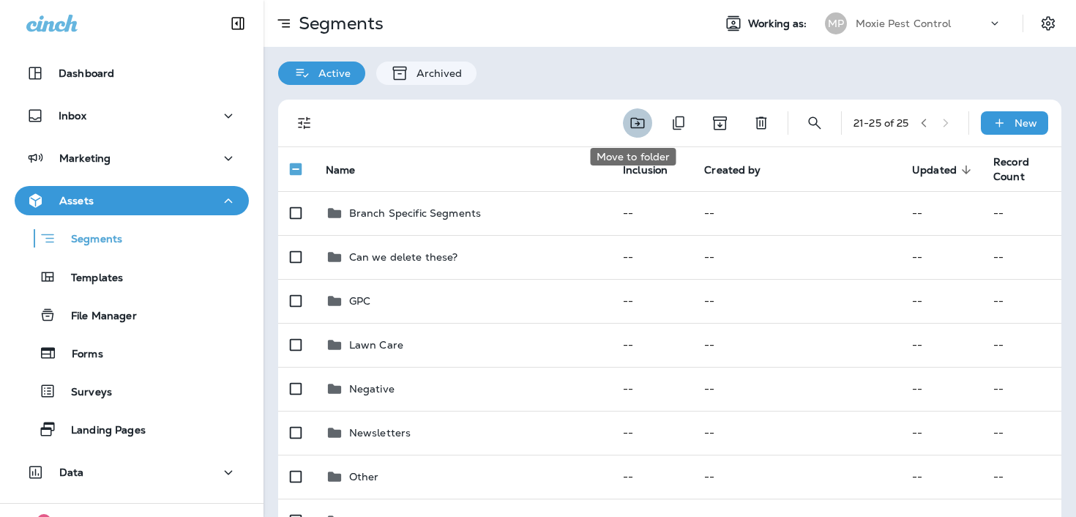
click at [630, 114] on icon "Move to folder" at bounding box center [638, 123] width 18 height 18
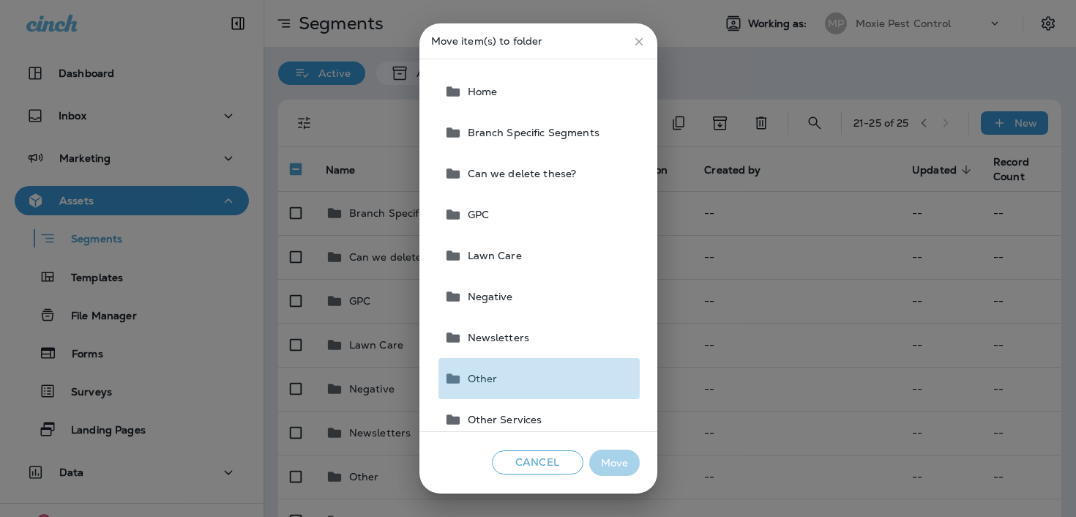
click at [504, 381] on button "Other" at bounding box center [538, 378] width 201 height 41
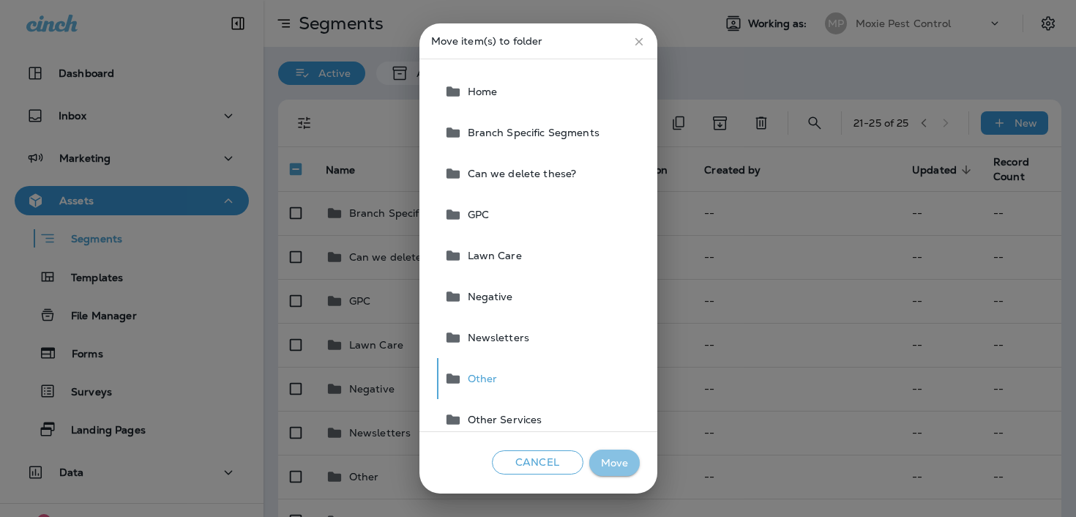
click at [608, 449] on button "Move" at bounding box center [614, 462] width 51 height 27
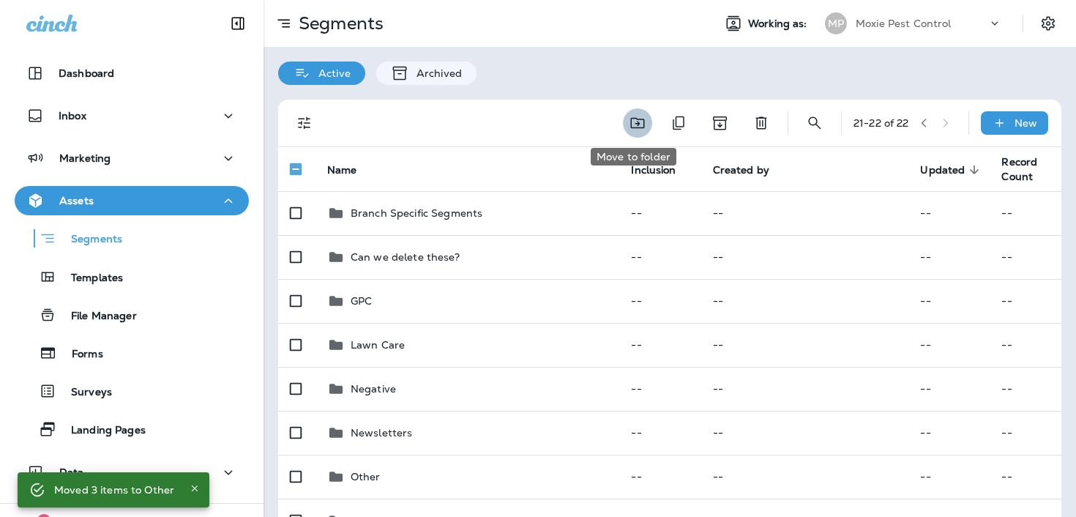
click at [634, 122] on icon "Move to folder" at bounding box center [638, 123] width 14 height 11
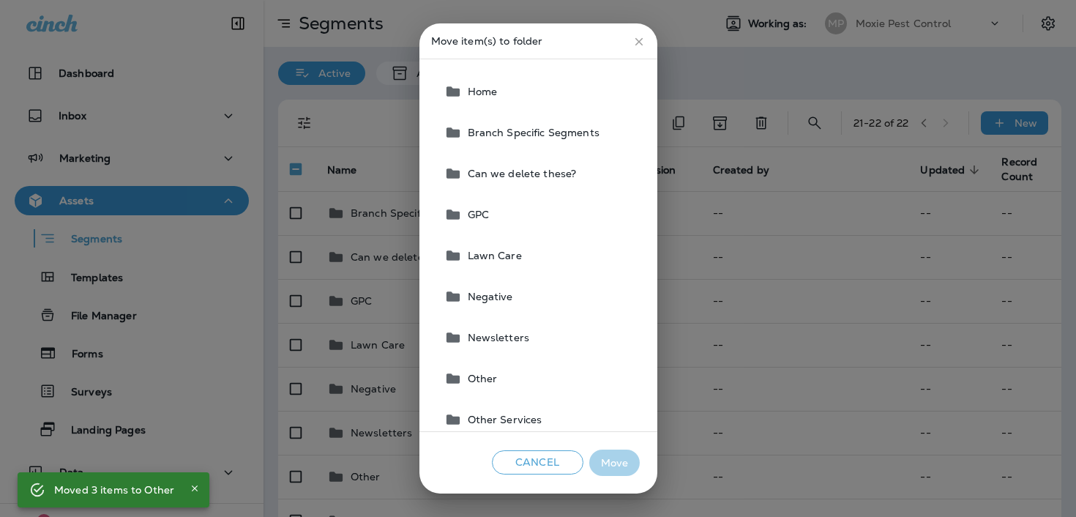
click at [553, 262] on button "Lawn Care" at bounding box center [538, 255] width 201 height 41
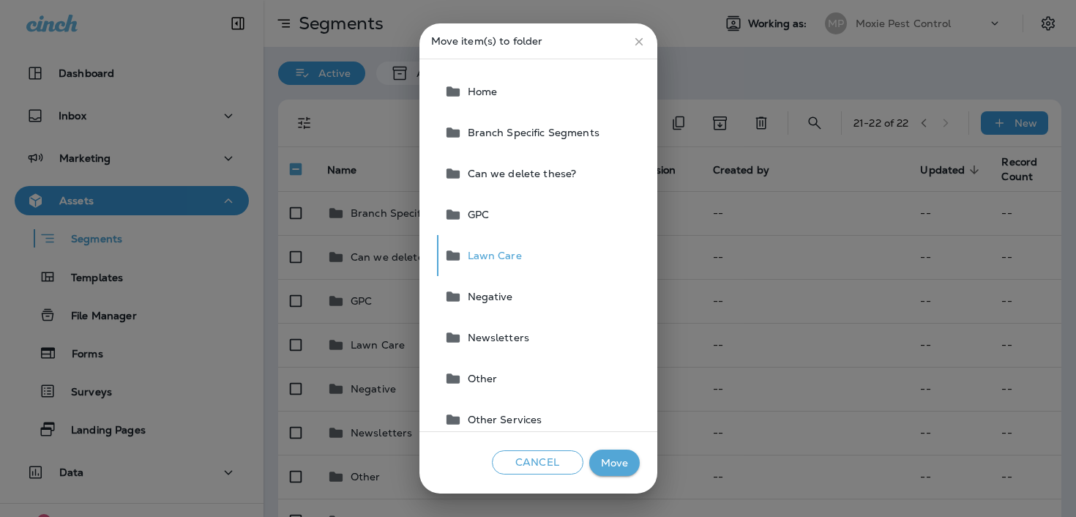
click at [610, 463] on button "Move" at bounding box center [614, 462] width 51 height 27
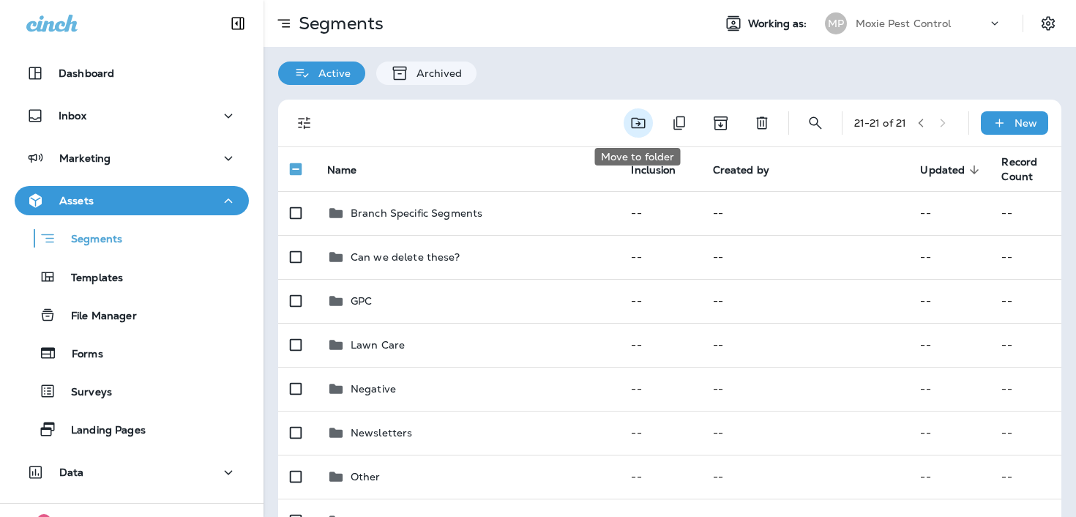
click at [637, 132] on button "Move to folder" at bounding box center [638, 122] width 29 height 29
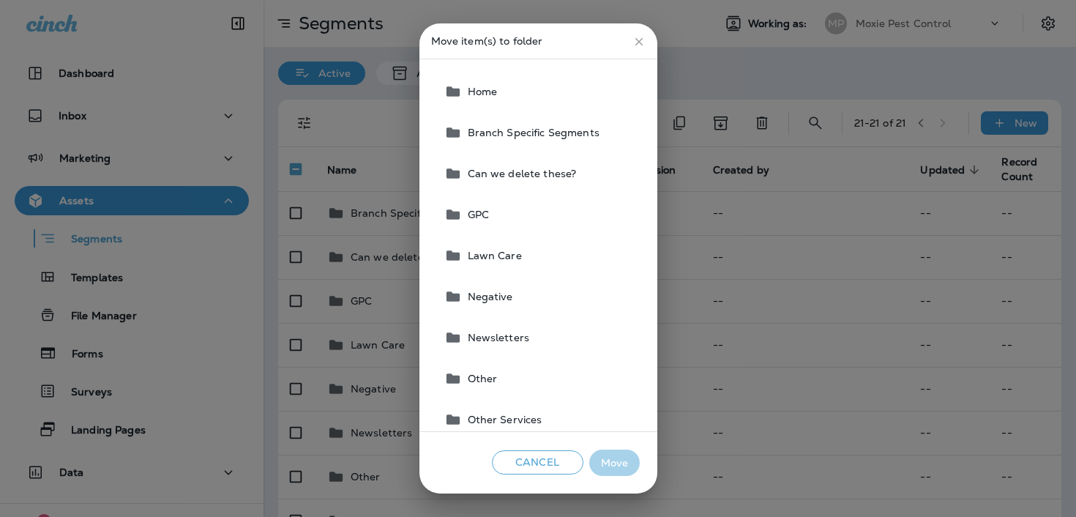
click at [548, 265] on button "Lawn Care" at bounding box center [538, 255] width 201 height 41
click at [608, 454] on button "Move" at bounding box center [614, 462] width 51 height 27
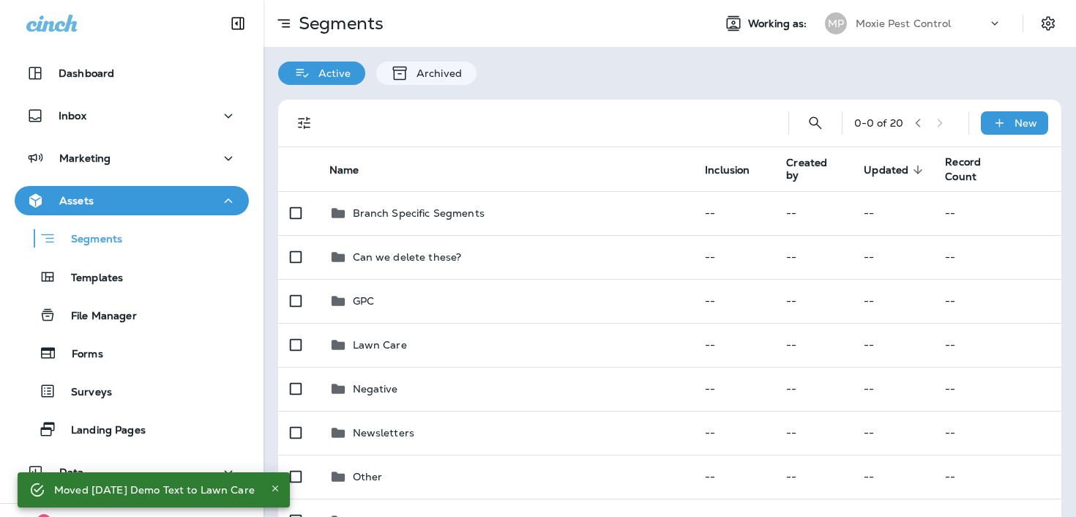
click at [919, 130] on button "button" at bounding box center [918, 123] width 22 height 22
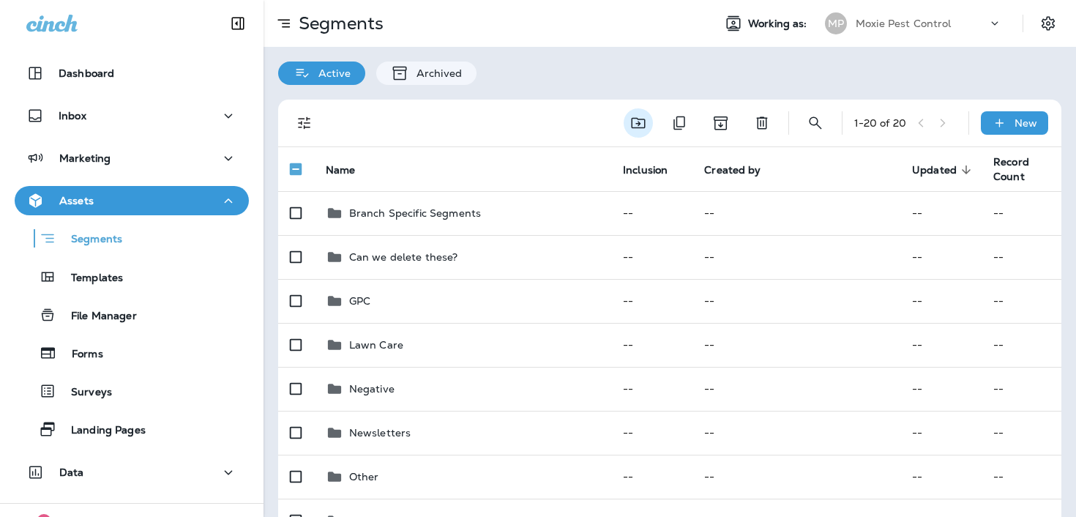
click at [646, 124] on button "Move to folder" at bounding box center [638, 122] width 29 height 29
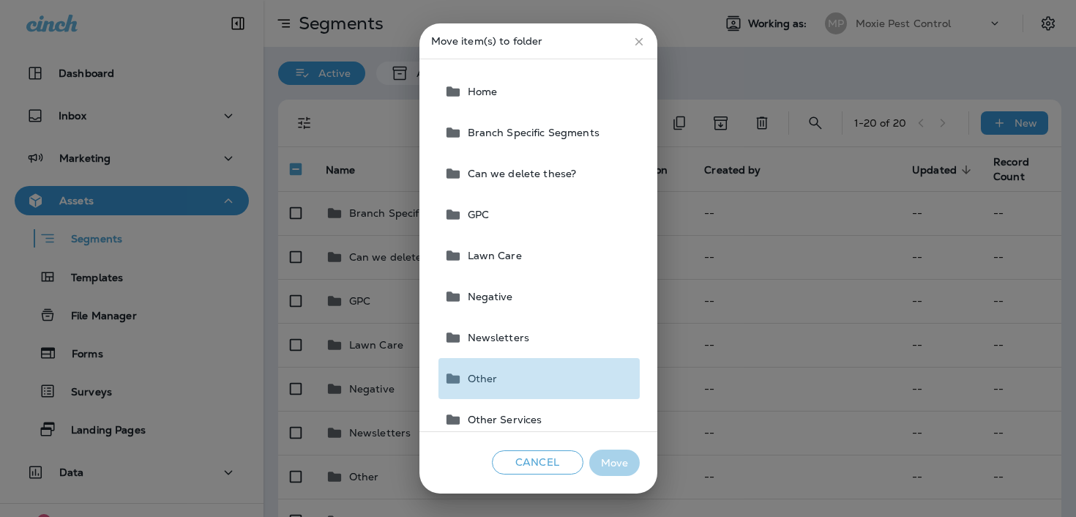
click at [516, 370] on button "Other" at bounding box center [538, 378] width 201 height 41
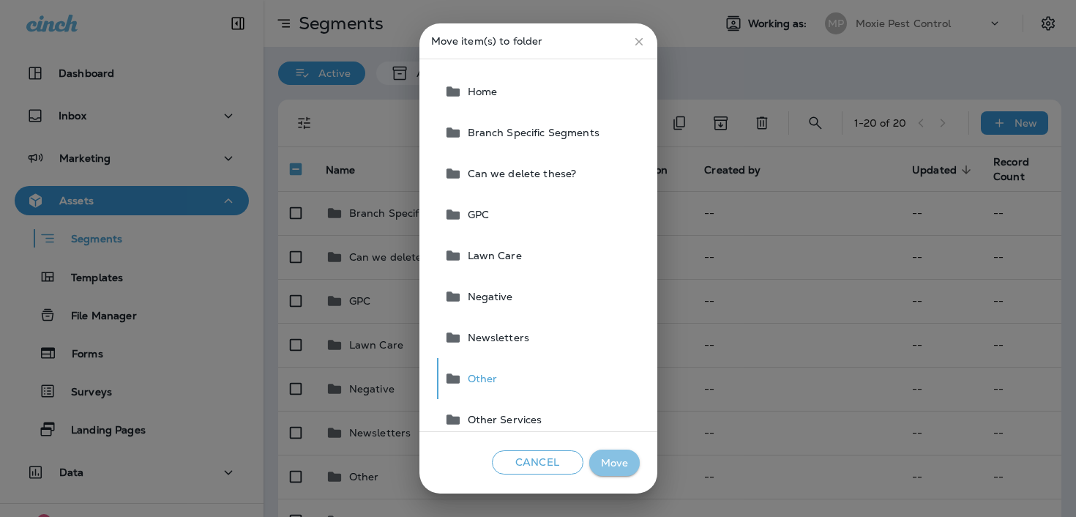
click at [623, 460] on button "Move" at bounding box center [614, 462] width 51 height 27
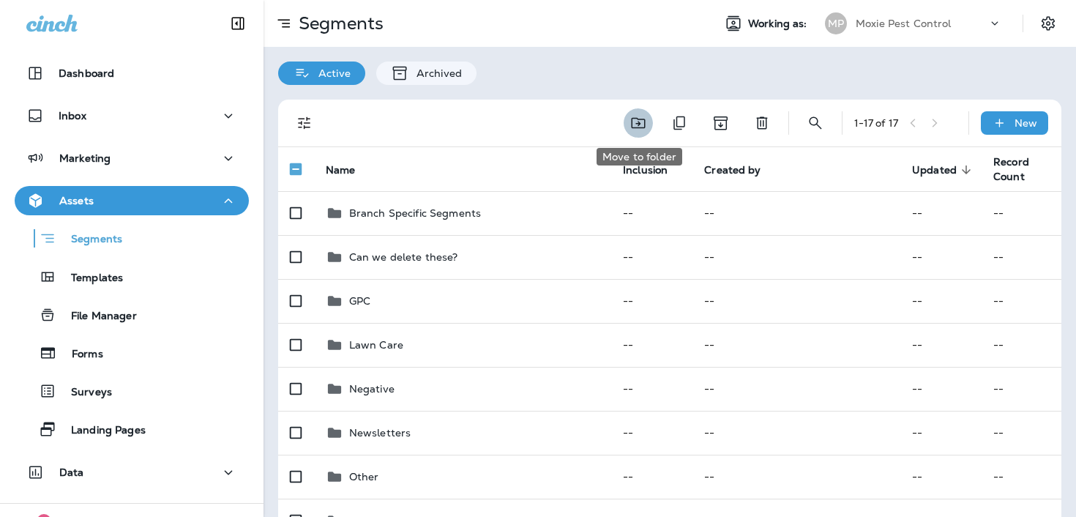
click at [643, 125] on icon "Move to folder" at bounding box center [639, 123] width 18 height 18
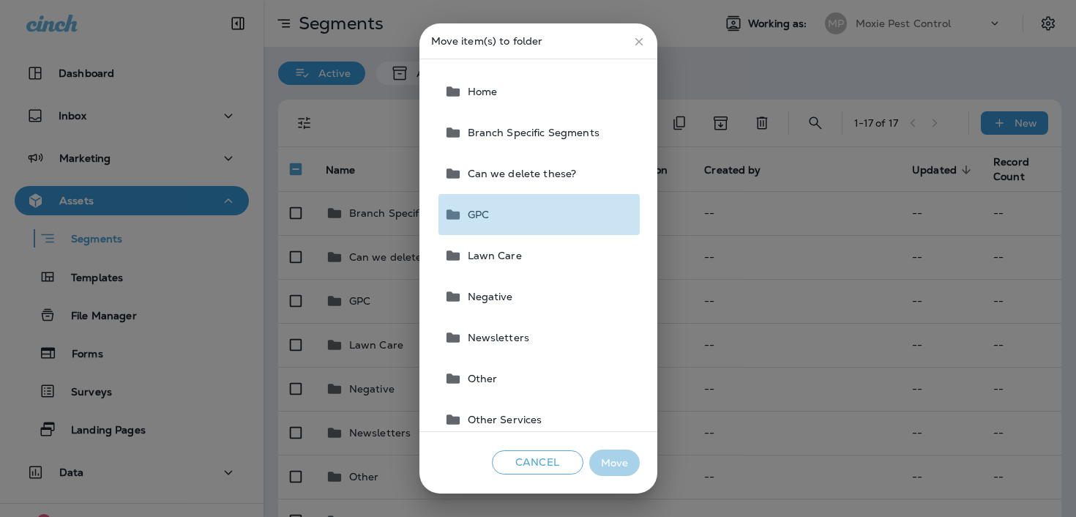
click at [521, 209] on button "GPC" at bounding box center [538, 214] width 201 height 41
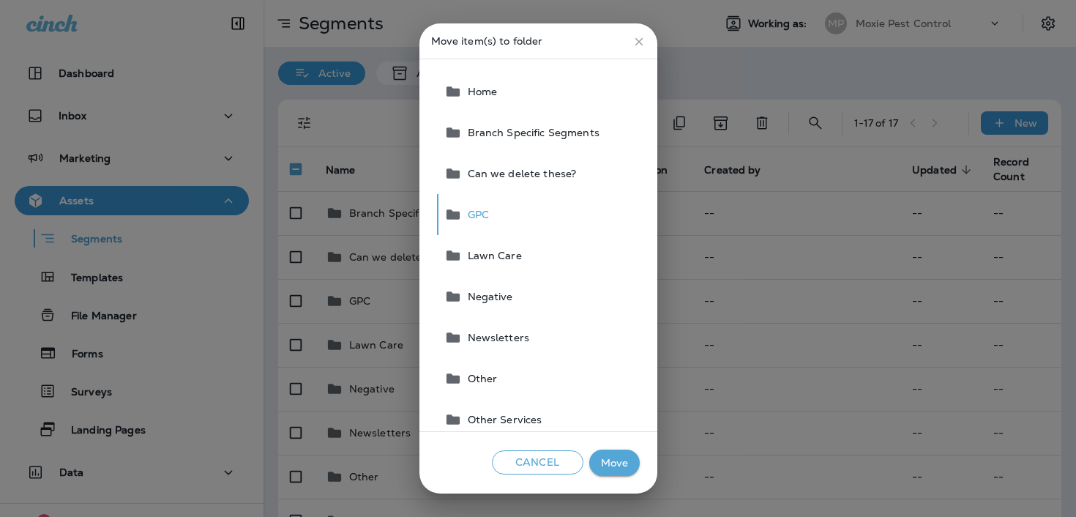
click at [617, 471] on button "Move" at bounding box center [614, 462] width 51 height 27
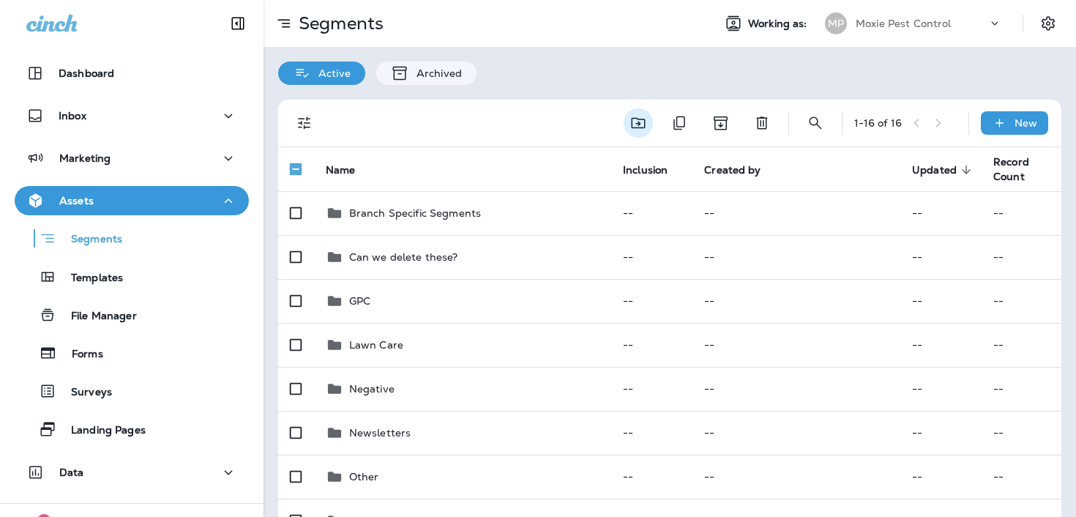
click at [631, 124] on icon "Move to folder" at bounding box center [639, 123] width 18 height 18
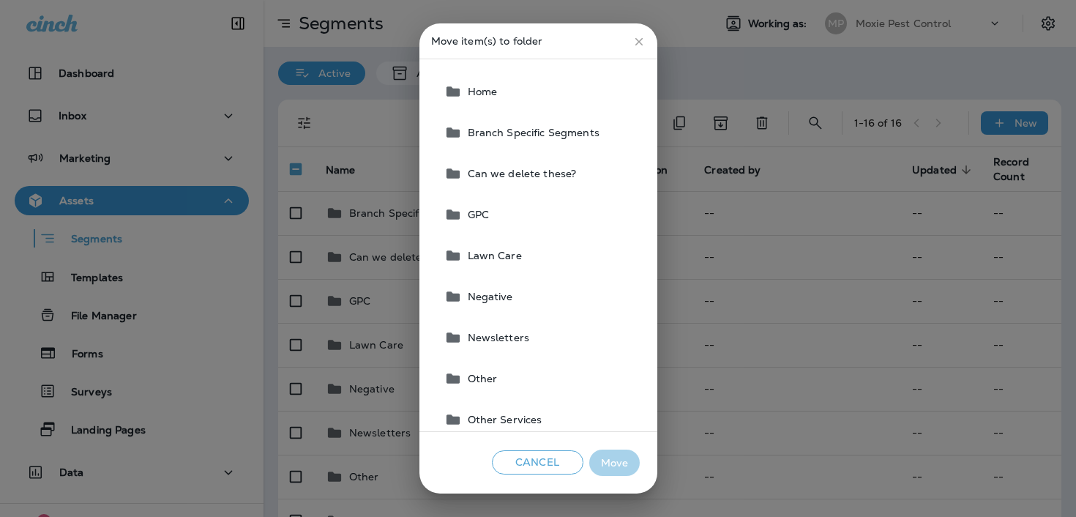
click at [550, 250] on button "Lawn Care" at bounding box center [538, 255] width 201 height 41
click at [608, 471] on button "Move" at bounding box center [614, 462] width 51 height 27
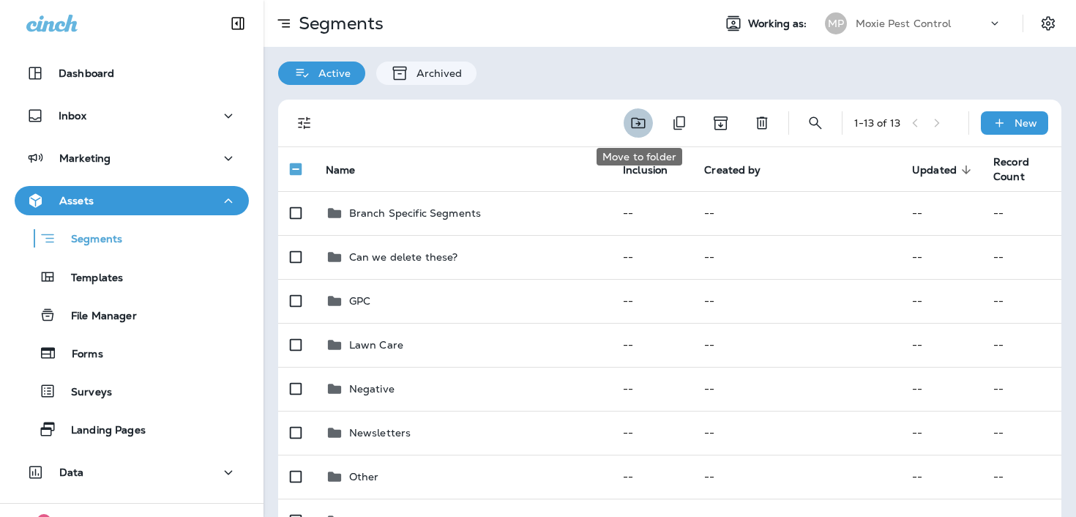
click at [642, 122] on icon "Move to folder" at bounding box center [639, 123] width 18 height 18
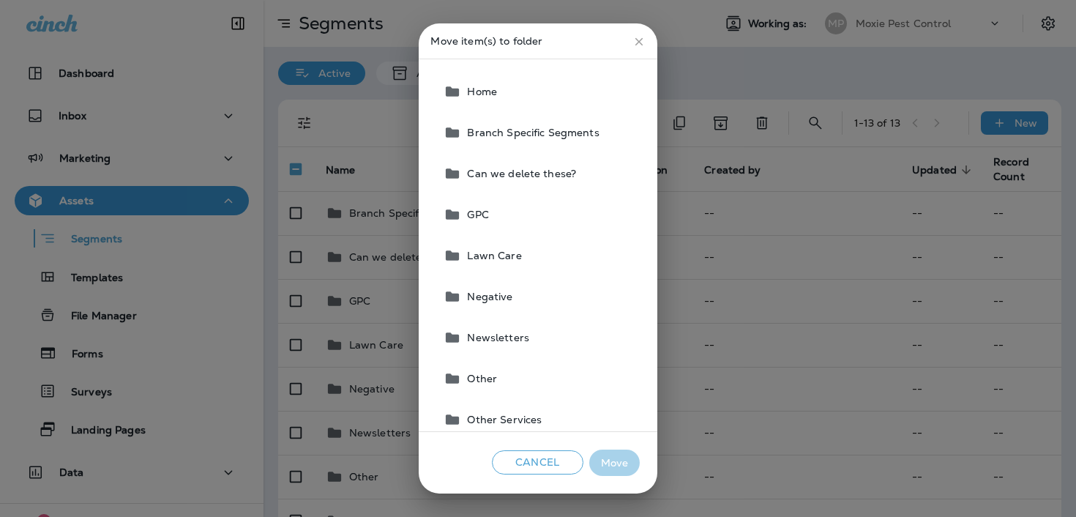
click at [513, 255] on span "Lawn Care" at bounding box center [491, 256] width 60 height 12
click at [620, 455] on button "Move" at bounding box center [614, 462] width 51 height 27
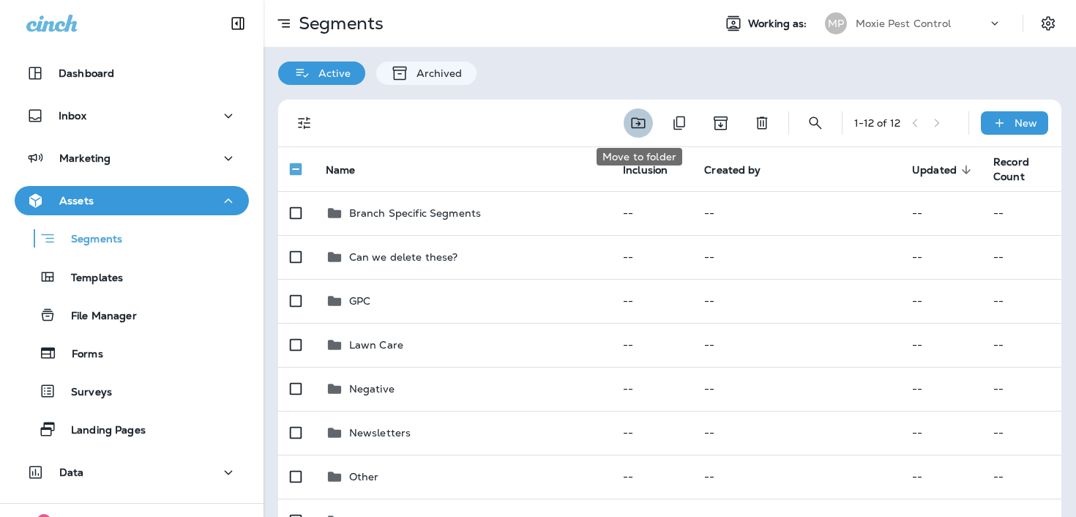
click at [643, 121] on icon "Move to folder" at bounding box center [639, 123] width 18 height 18
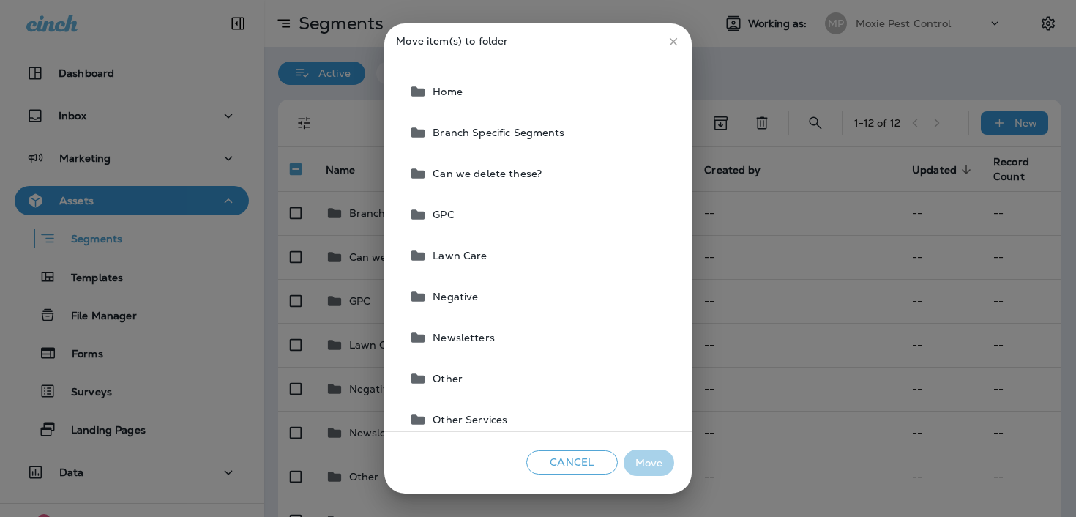
click at [520, 386] on button "Other" at bounding box center [538, 378] width 270 height 41
click at [651, 469] on button "Move" at bounding box center [649, 462] width 51 height 27
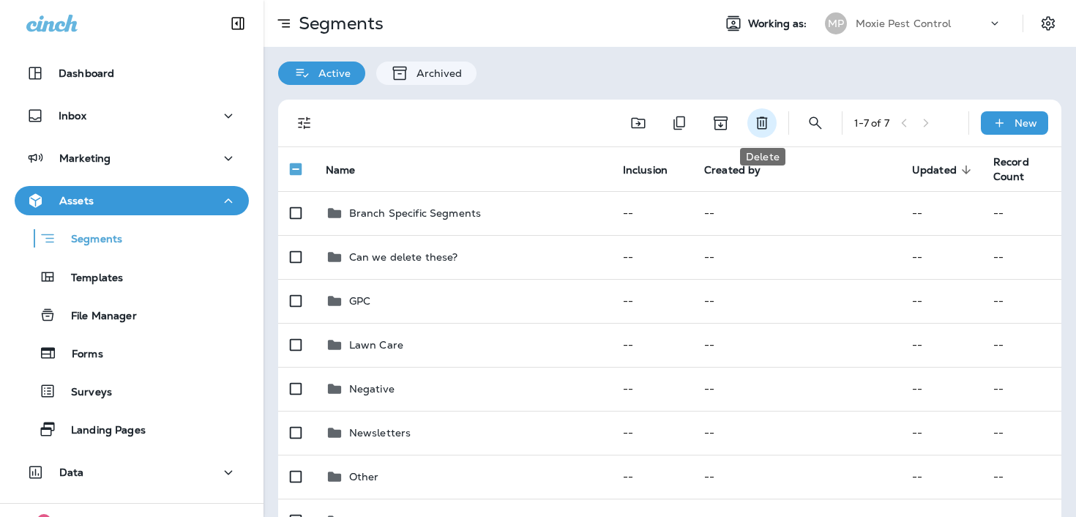
click at [758, 122] on icon "Delete" at bounding box center [761, 123] width 11 height 12
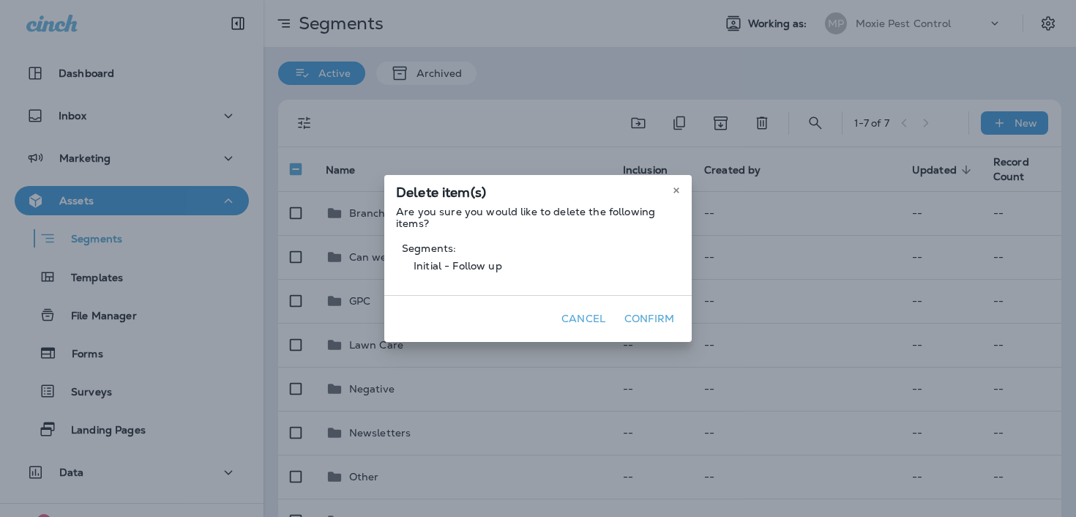
click at [657, 330] on div "Cancel Confirm" at bounding box center [537, 318] width 307 height 47
click at [656, 305] on div "Cancel Confirm" at bounding box center [537, 318] width 307 height 47
click at [652, 313] on button "Confirm" at bounding box center [649, 318] width 61 height 23
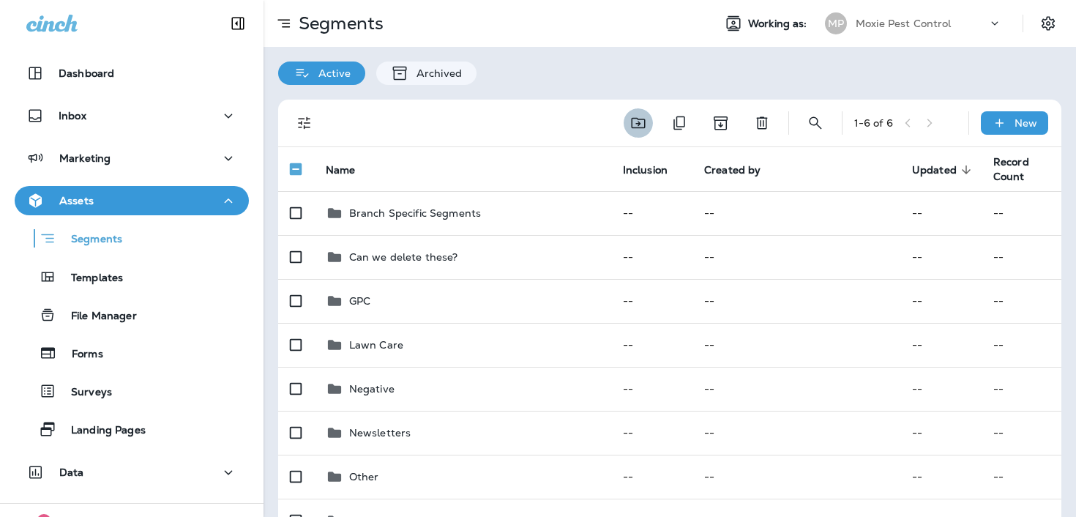
click at [644, 124] on icon "Move to folder" at bounding box center [639, 123] width 18 height 18
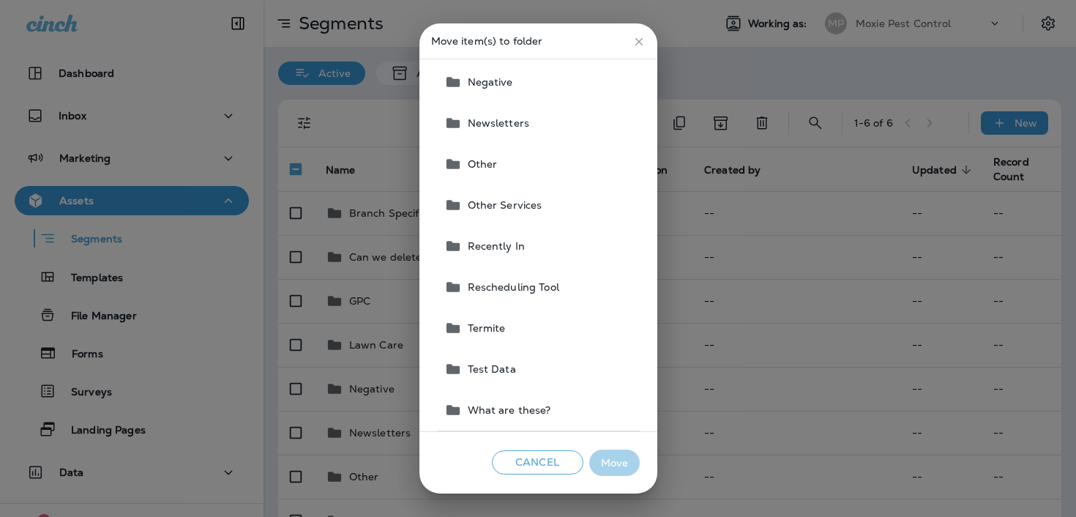
scroll to position [216, 0]
click at [516, 335] on button "Termite" at bounding box center [538, 326] width 201 height 41
click at [604, 463] on button "Move" at bounding box center [614, 462] width 51 height 27
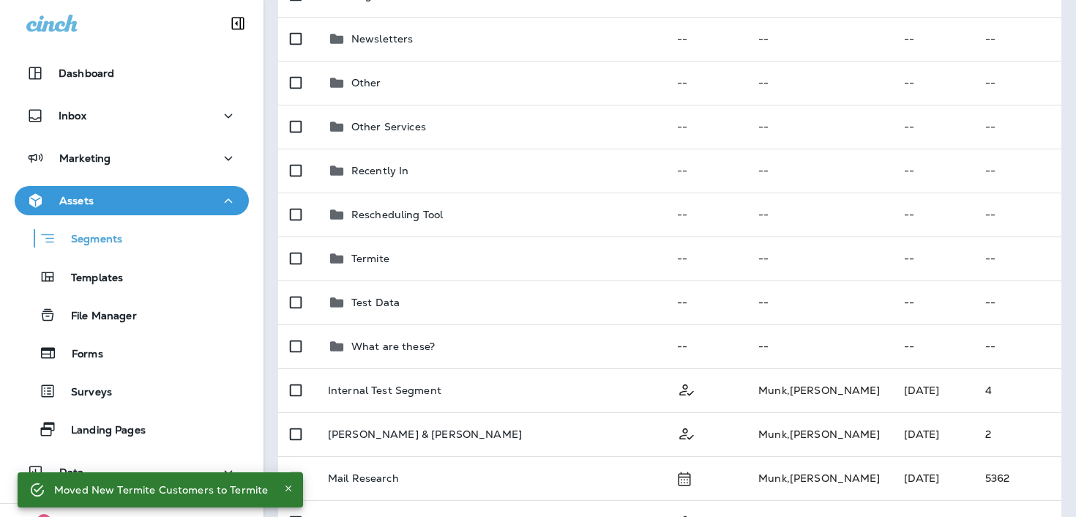
scroll to position [479, 0]
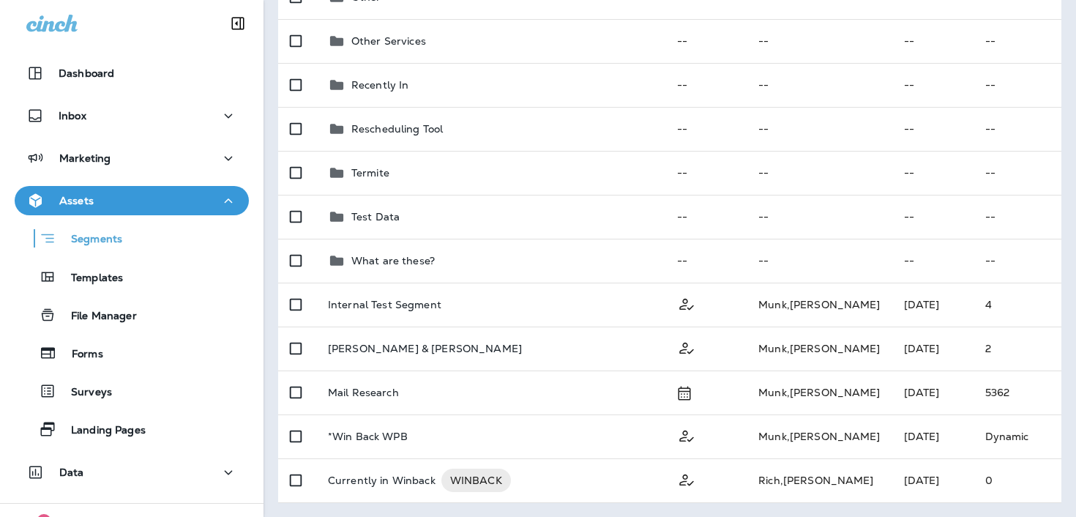
click at [203, 205] on div "Assets" at bounding box center [131, 201] width 211 height 18
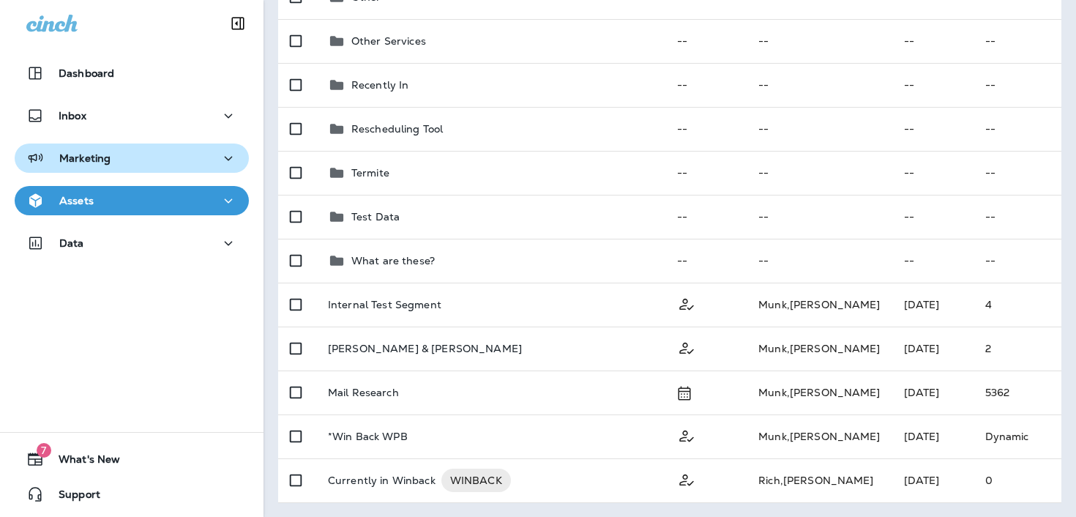
click at [198, 154] on div "Marketing" at bounding box center [131, 158] width 211 height 18
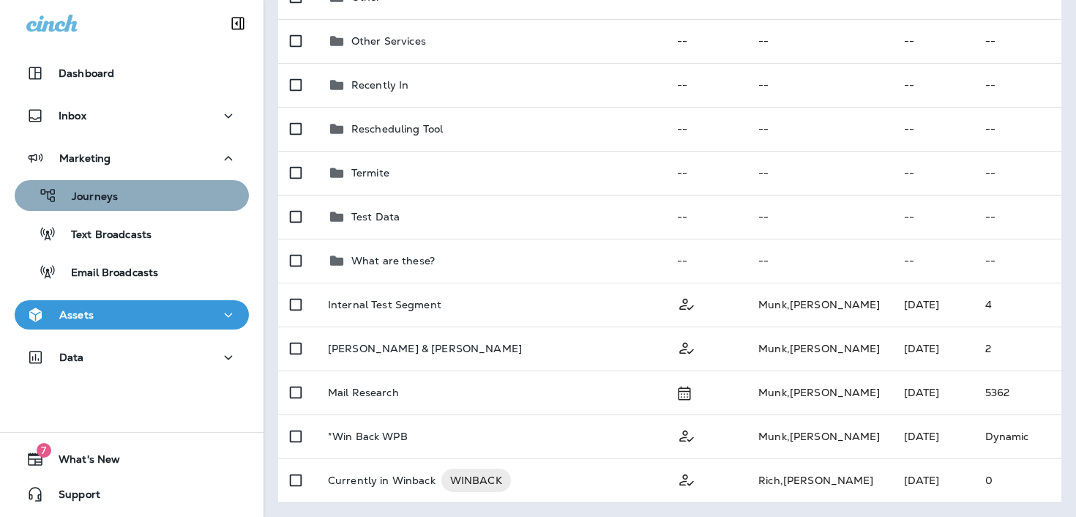
click at [187, 195] on div "Journeys" at bounding box center [131, 195] width 223 height 22
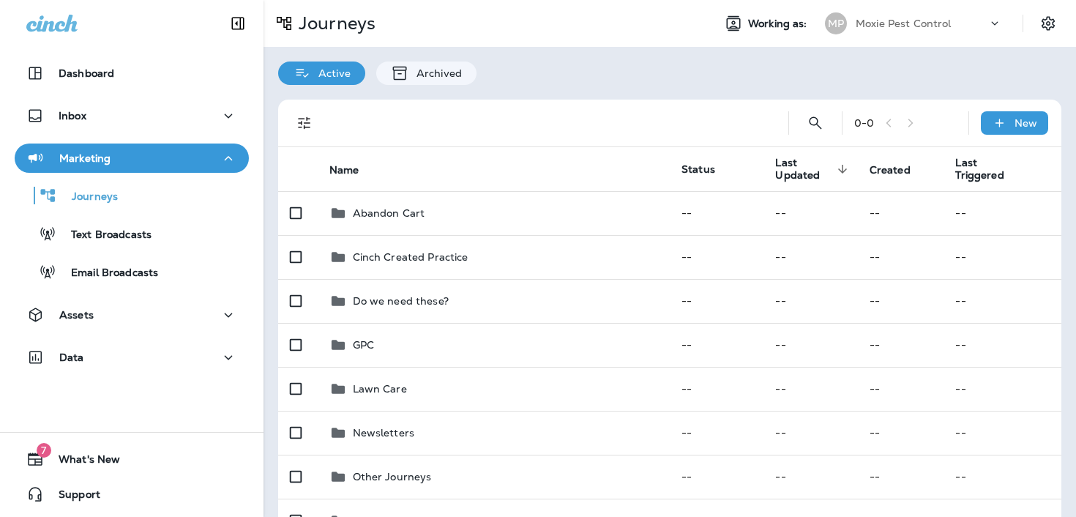
click at [108, 169] on button "Marketing" at bounding box center [132, 157] width 234 height 29
